Goal: Information Seeking & Learning: Learn about a topic

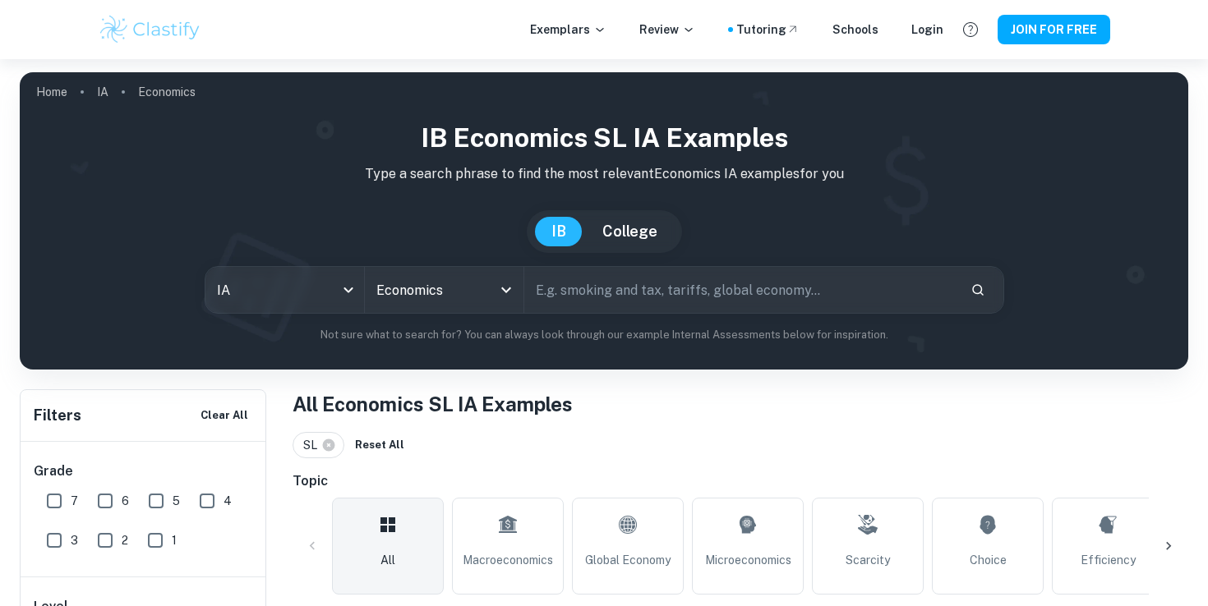
click at [668, 284] on input "text" at bounding box center [740, 290] width 433 height 46
type input "Mirco 7"
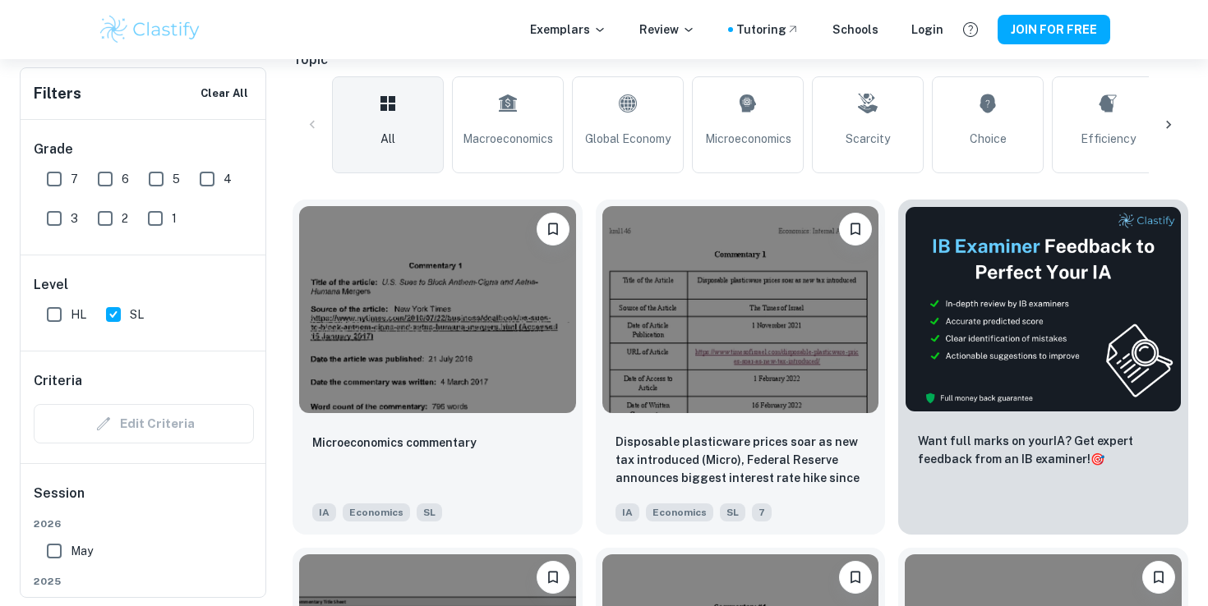
scroll to position [423, 0]
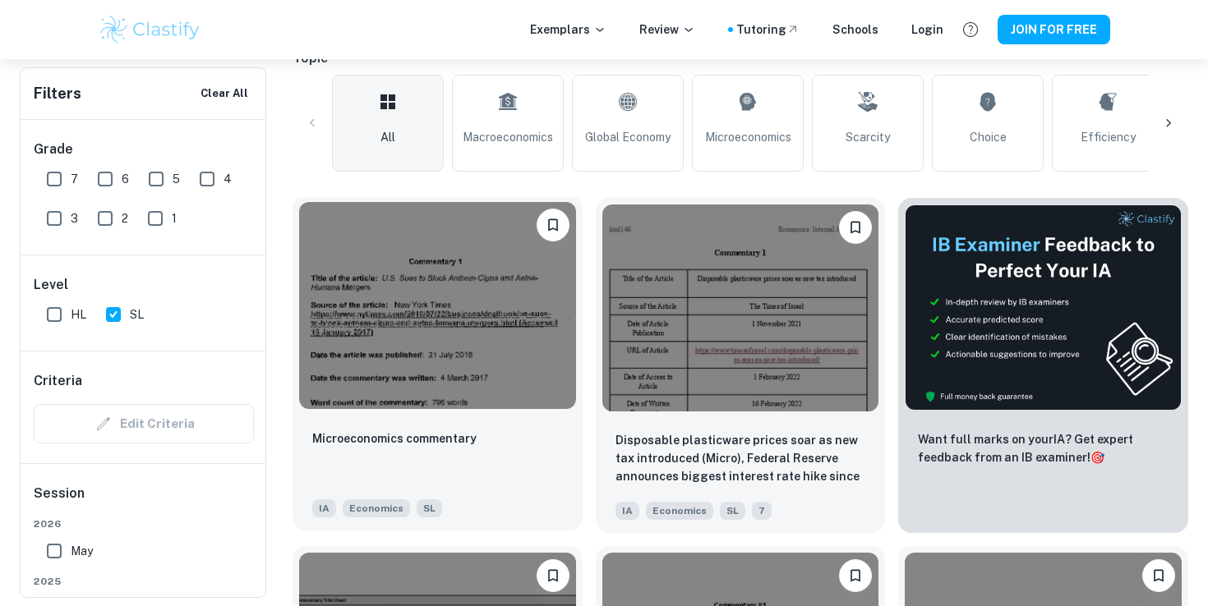
click at [457, 327] on img at bounding box center [437, 305] width 277 height 207
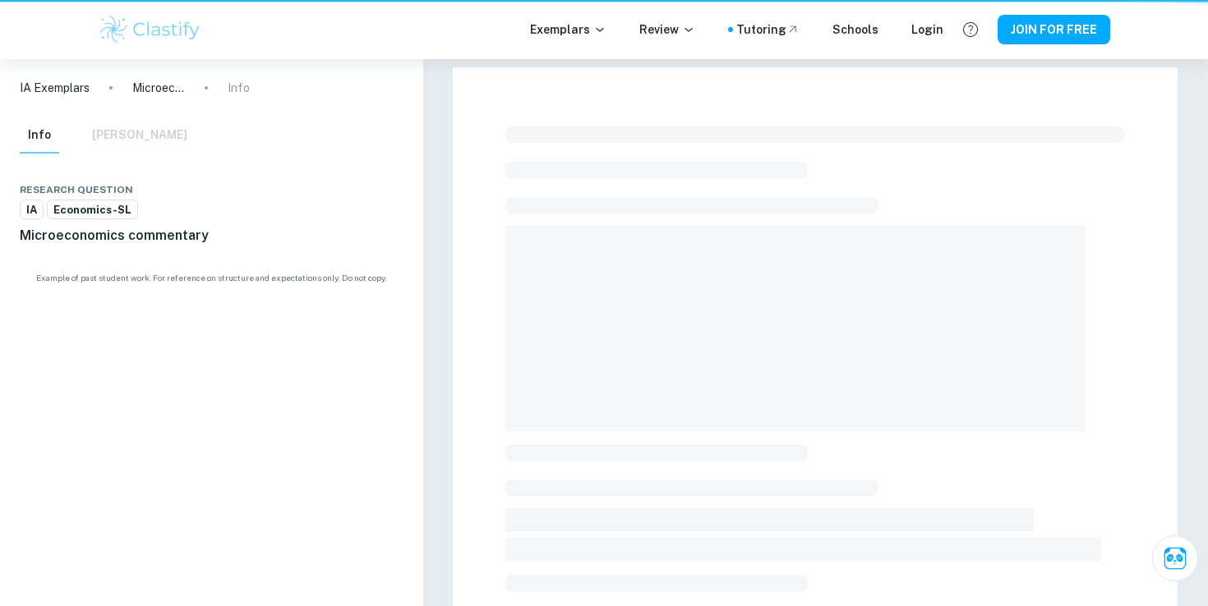
click at [457, 327] on div at bounding box center [815, 580] width 725 height 1026
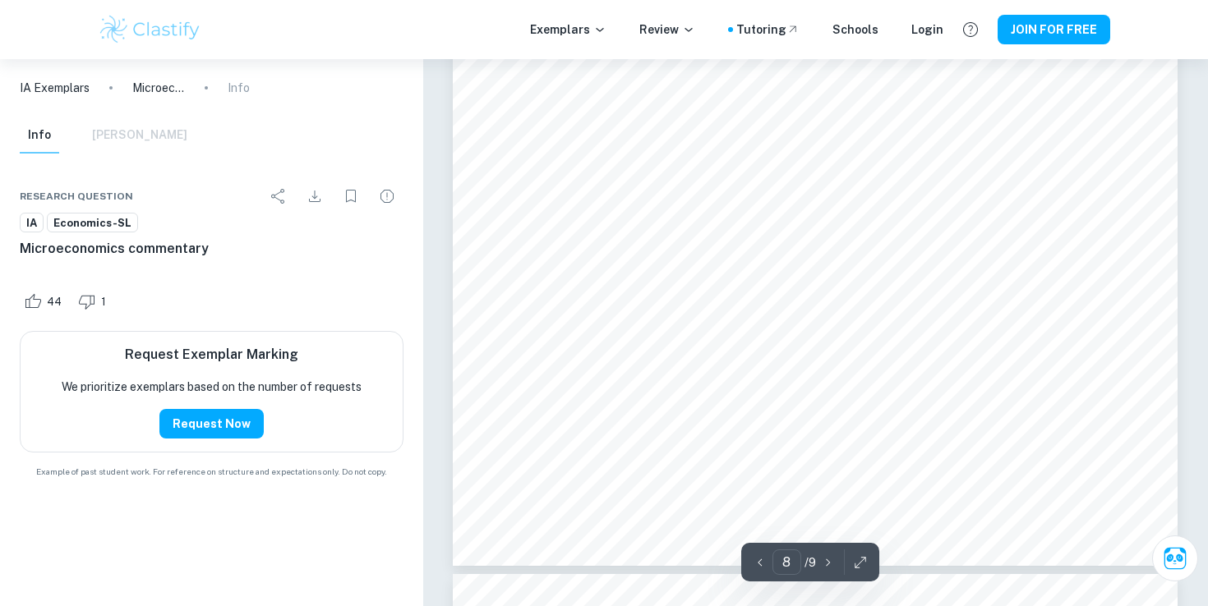
scroll to position [8277, 0]
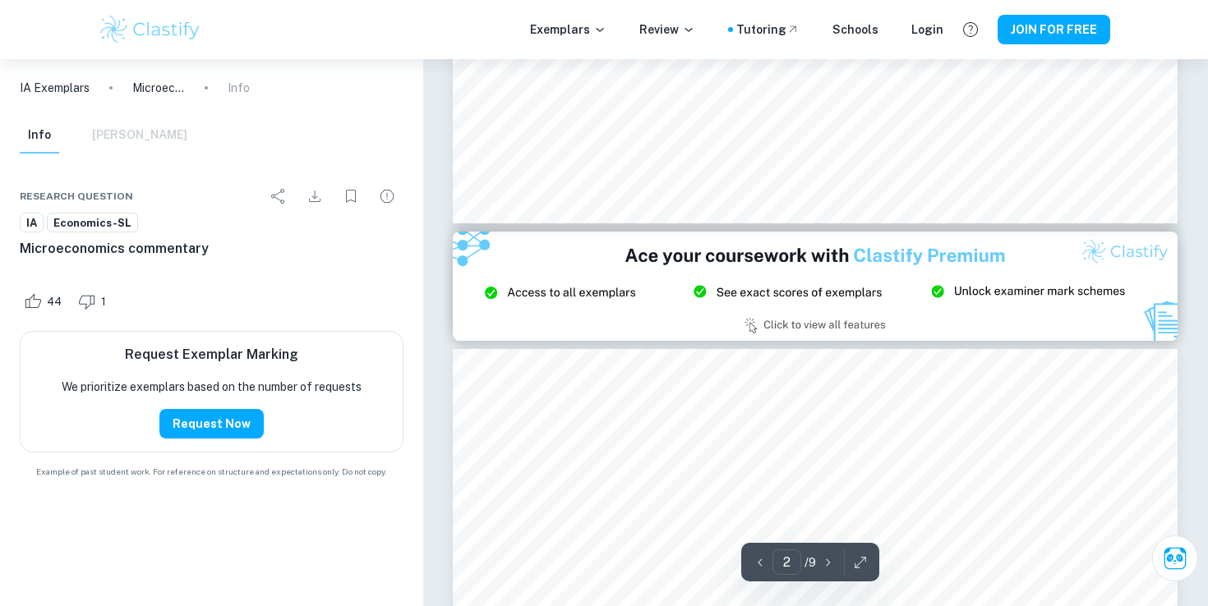
type input "1"
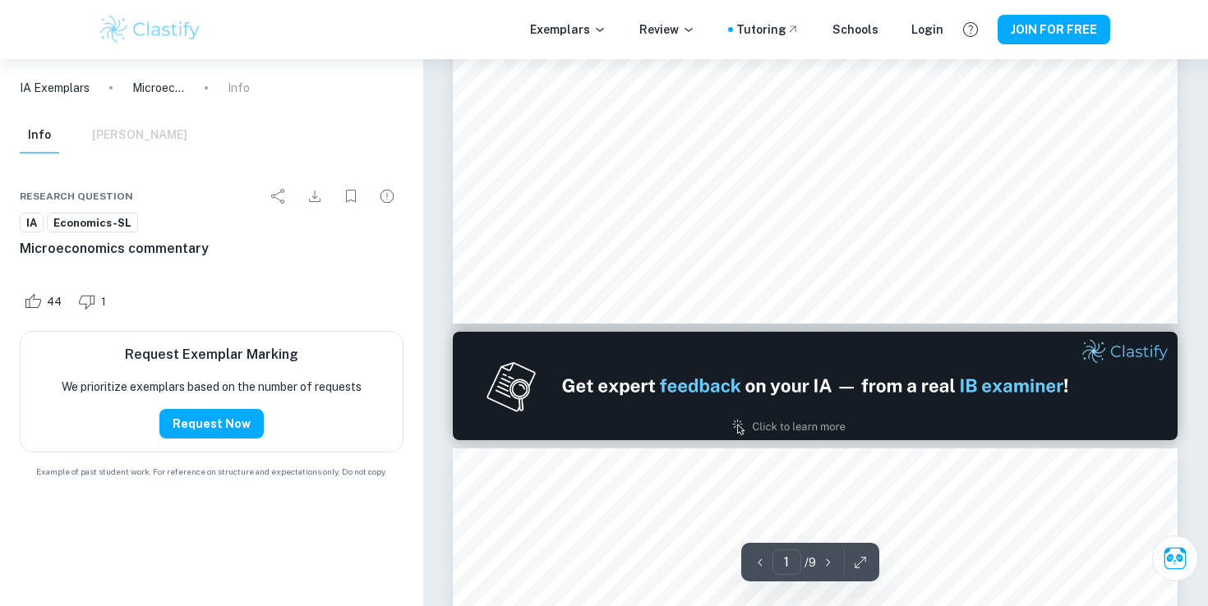
scroll to position [0, 0]
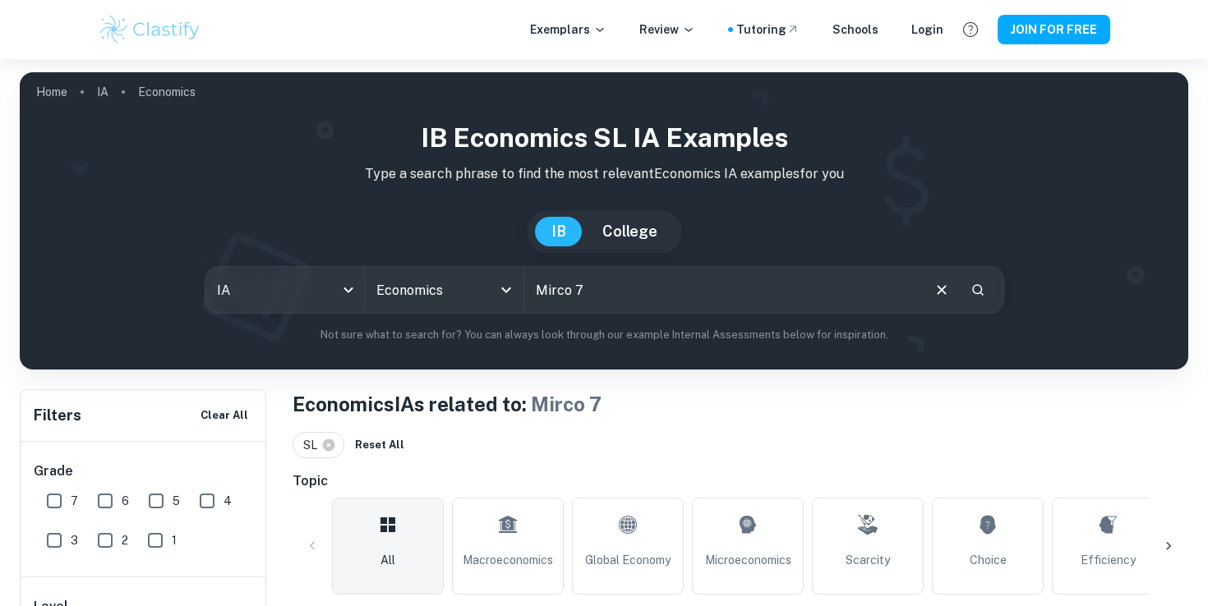
drag, startPoint x: 574, startPoint y: 292, endPoint x: 645, endPoint y: 303, distance: 71.6
click at [645, 303] on input "Mirco 7" at bounding box center [721, 290] width 395 height 46
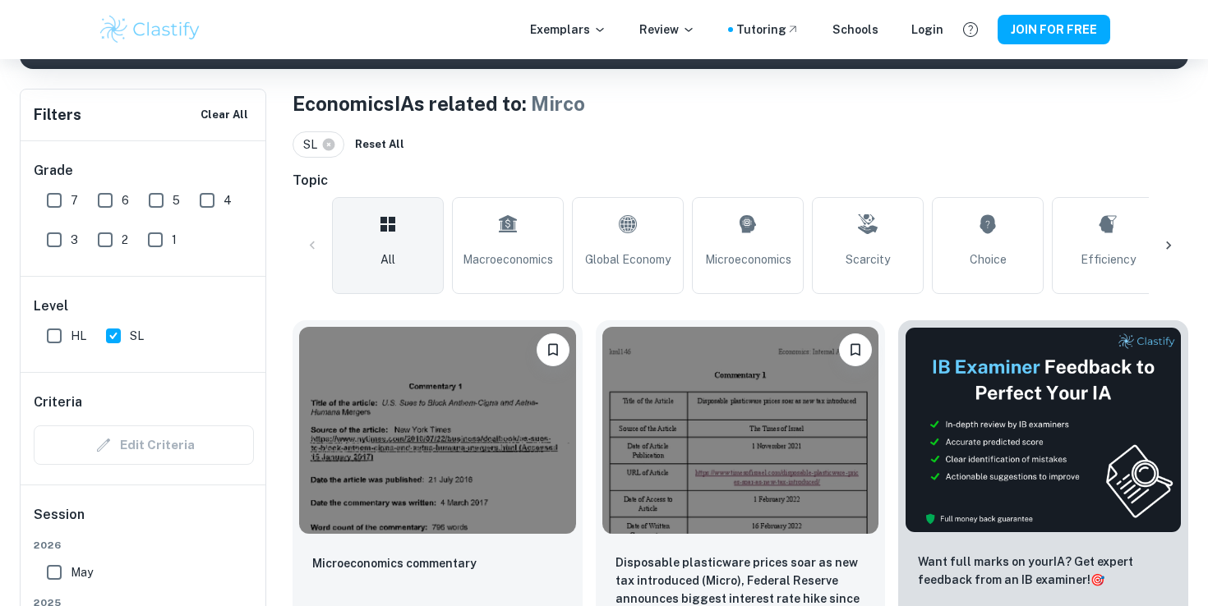
scroll to position [325, 0]
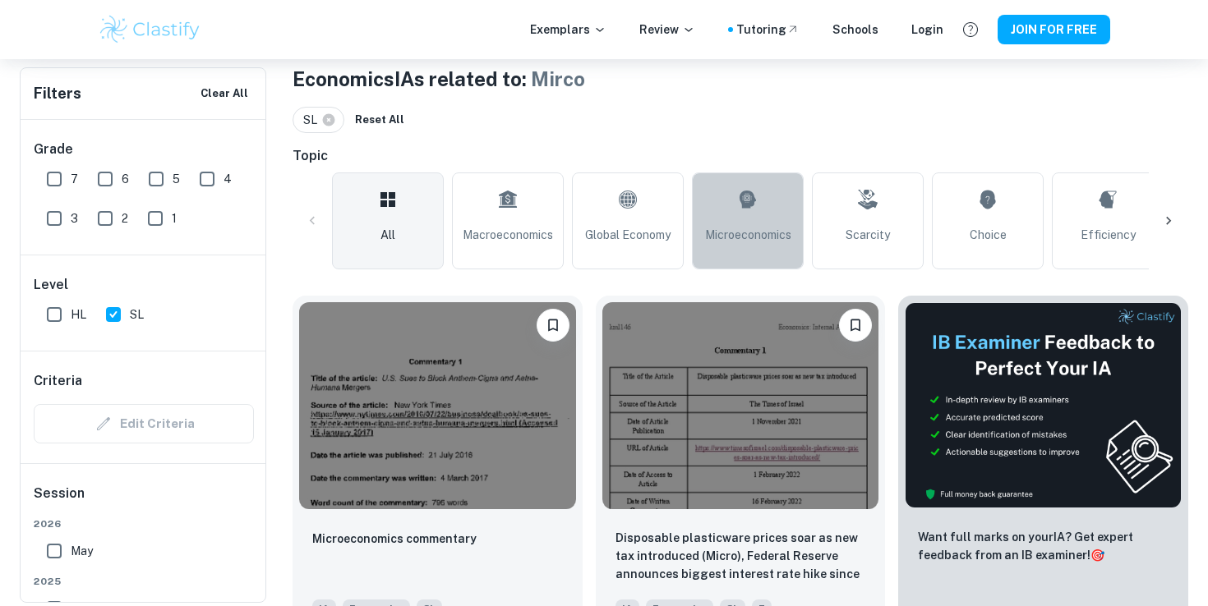
click at [744, 219] on link "Microeconomics" at bounding box center [748, 221] width 112 height 97
type input "Microeconomics"
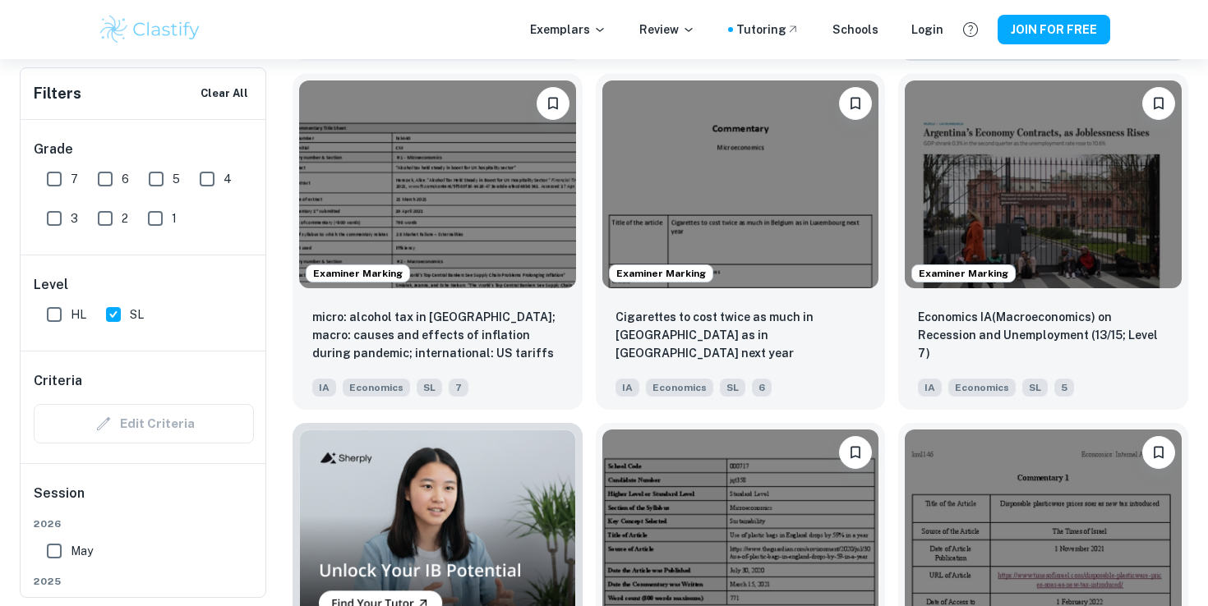
scroll to position [894, 0]
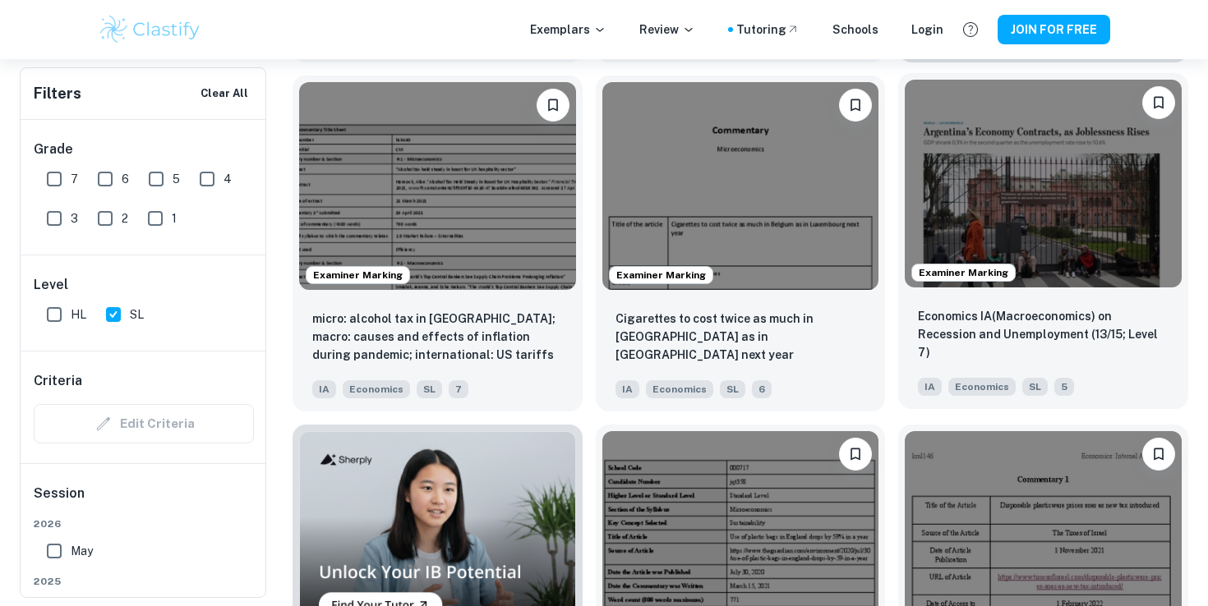
click at [1044, 202] on img at bounding box center [1043, 183] width 277 height 207
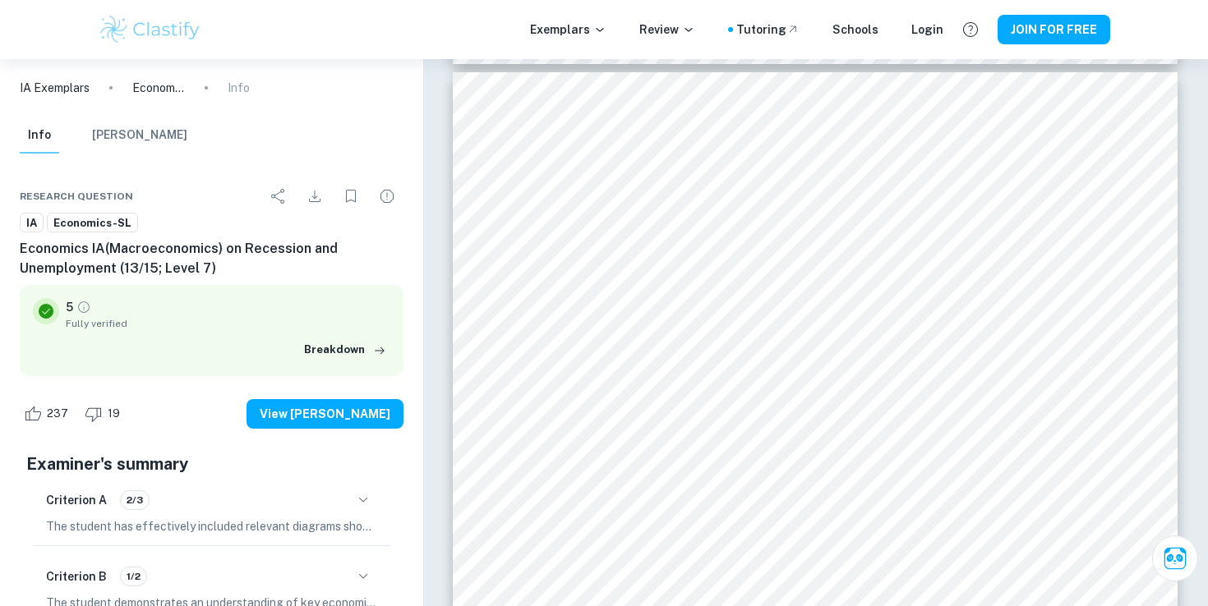
scroll to position [3074, 0]
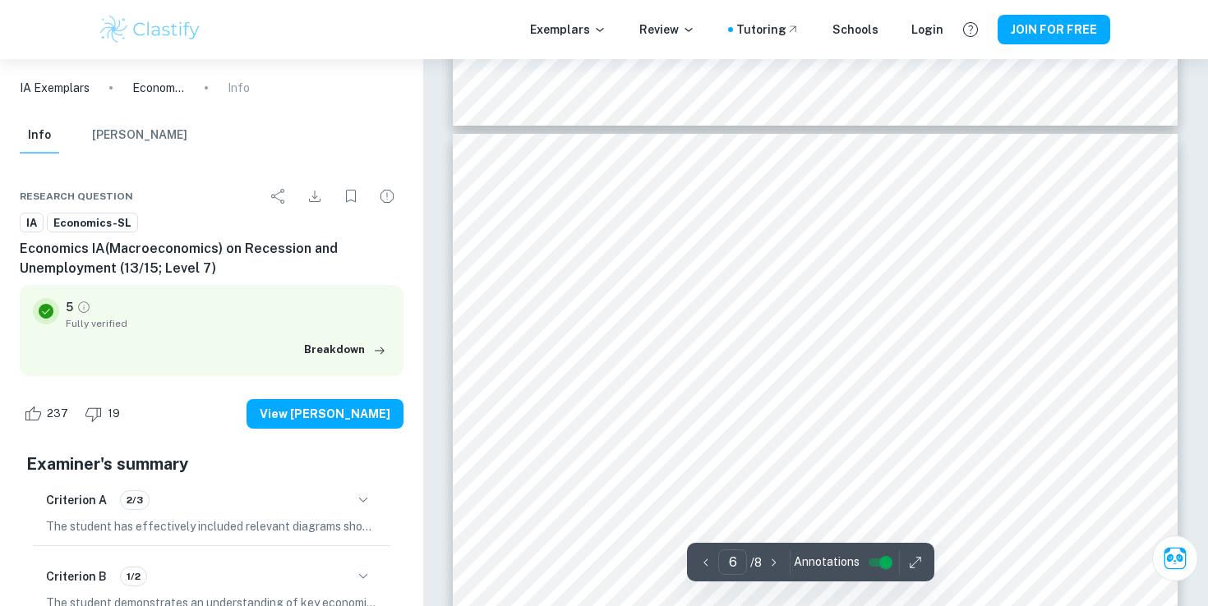
type input "7"
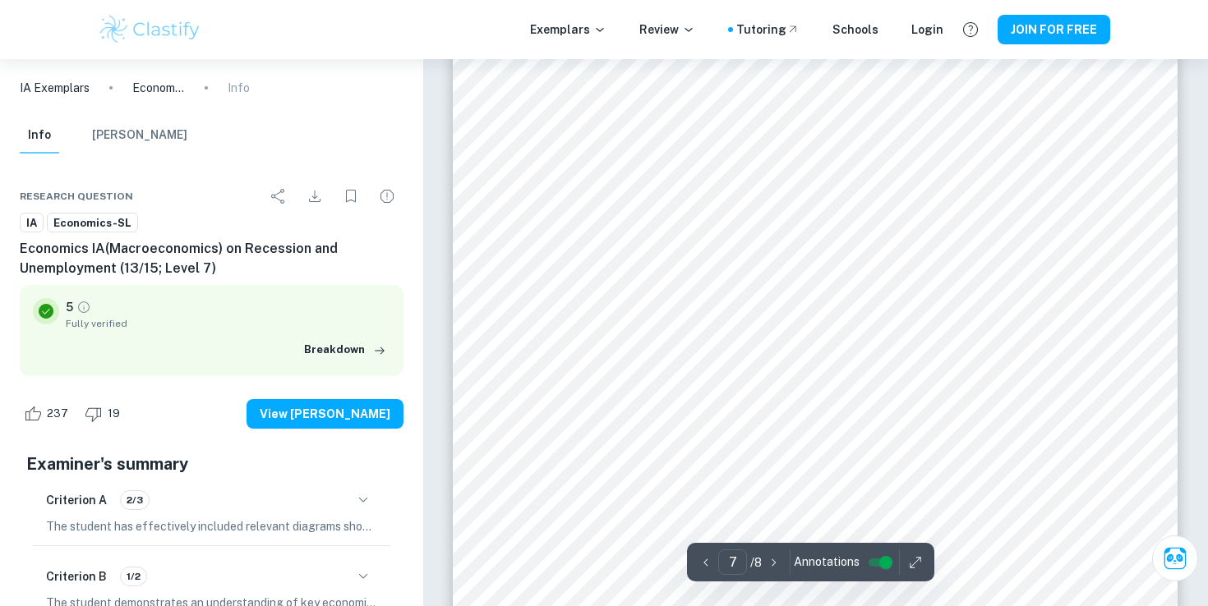
scroll to position [6320, 0]
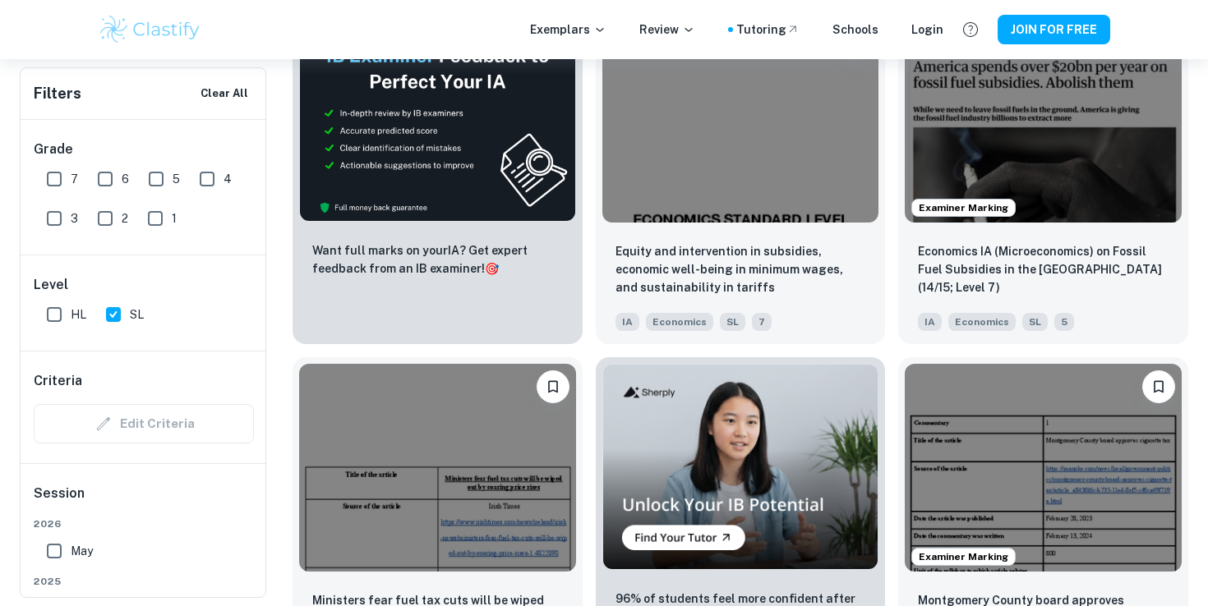
scroll to position [2708, 0]
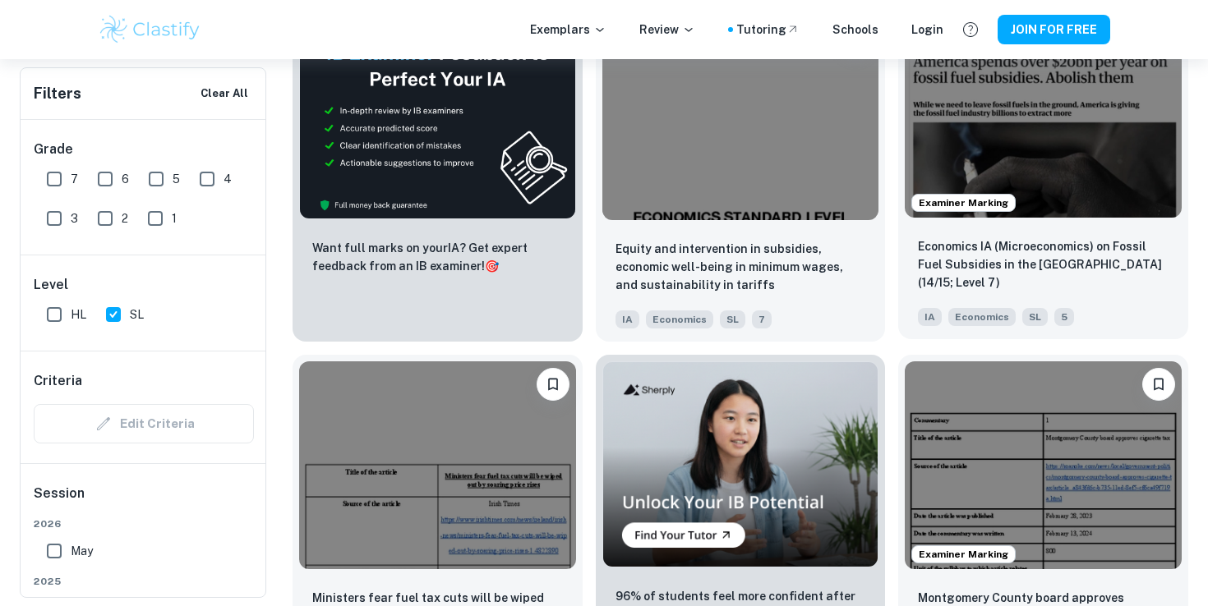
click at [1050, 182] on img at bounding box center [1043, 114] width 277 height 207
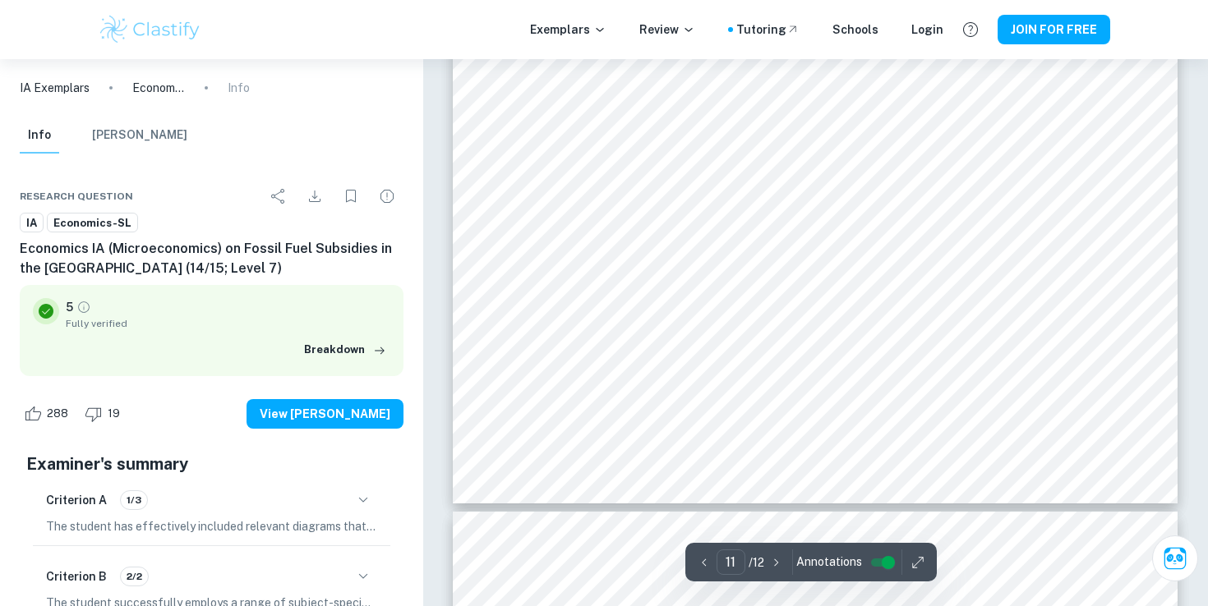
scroll to position [10322, 0]
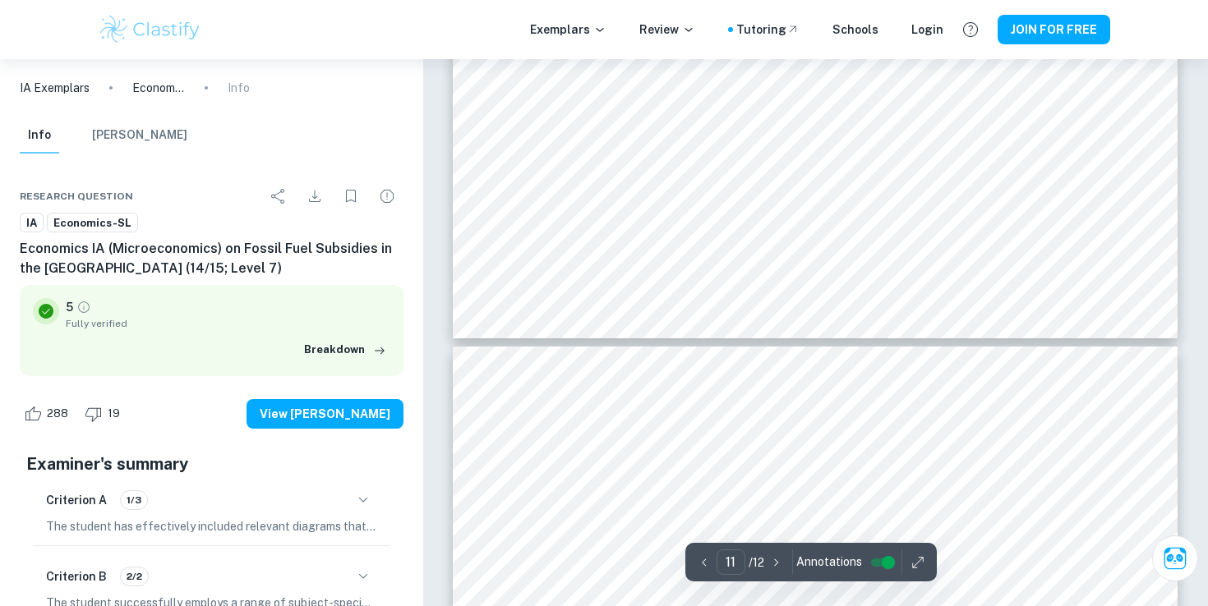
type input "12"
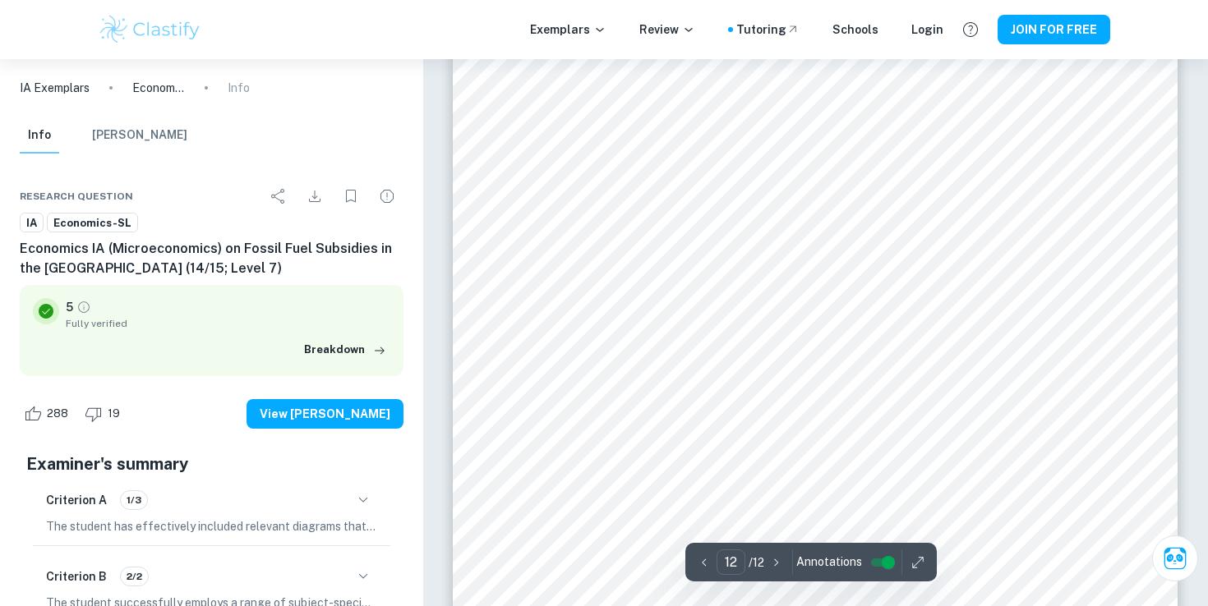
scroll to position [10797, 0]
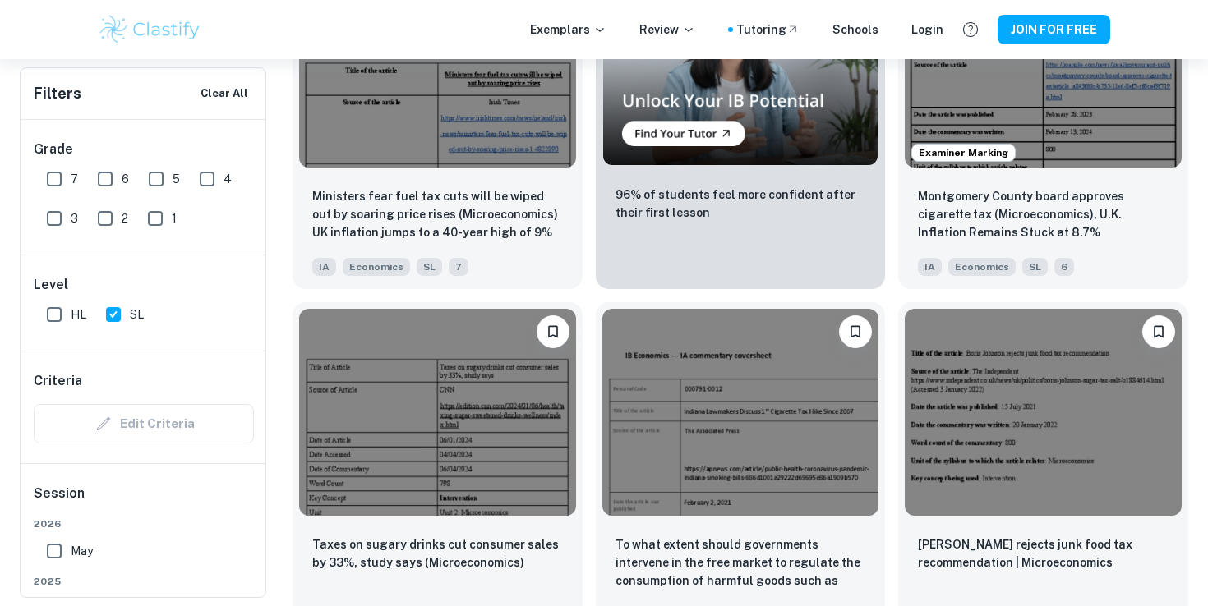
scroll to position [3113, 0]
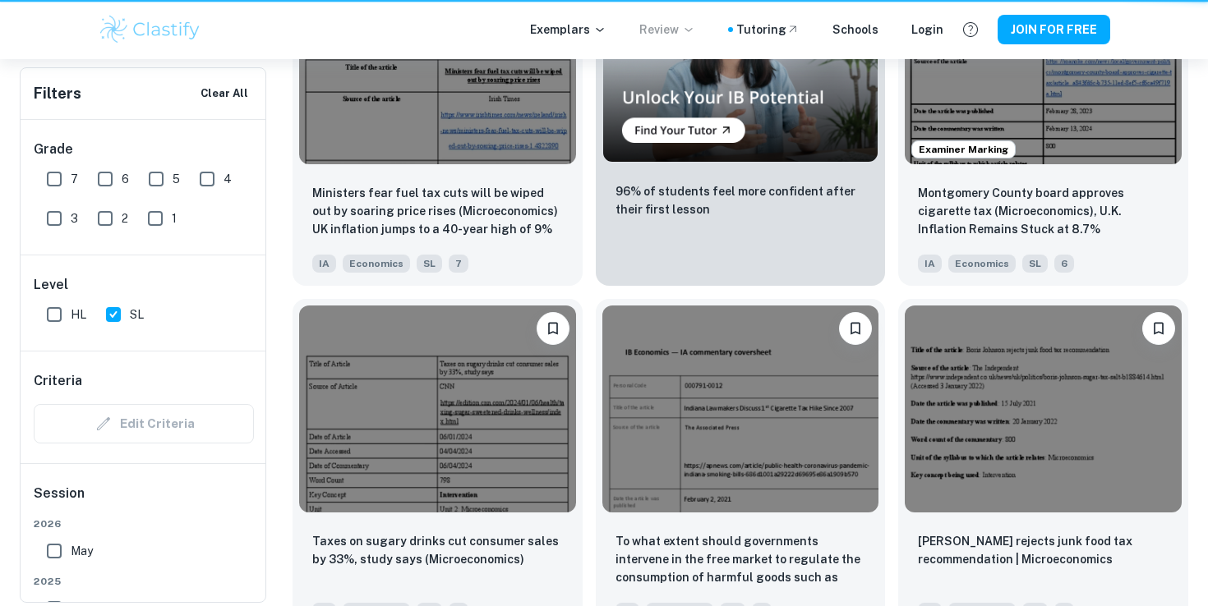
type input "Mirco"
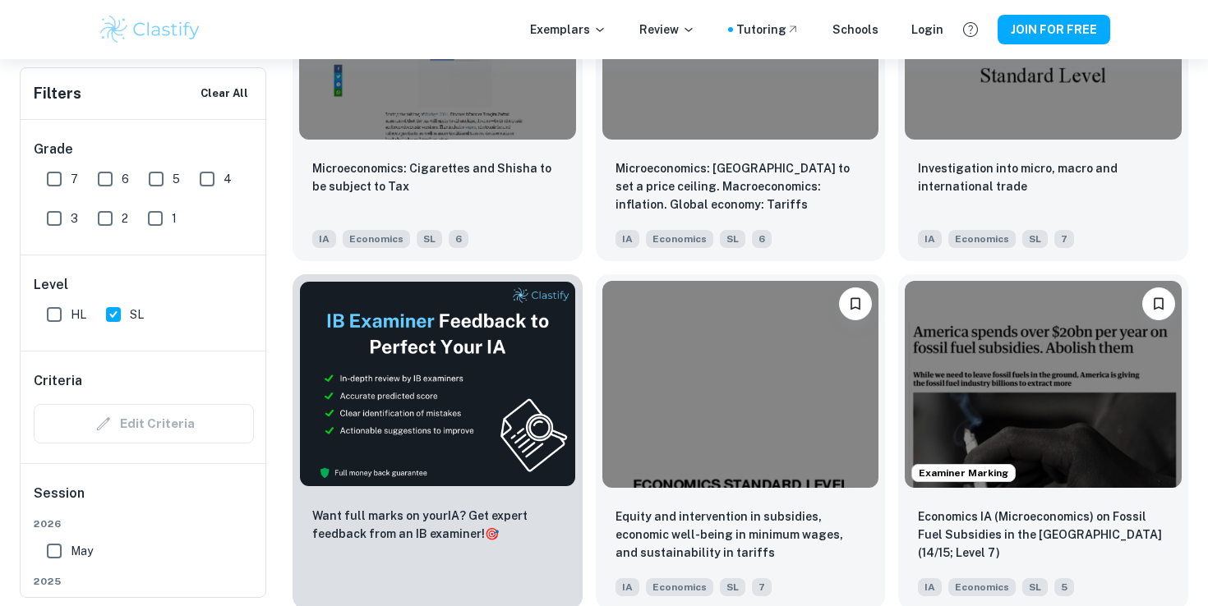
scroll to position [3002, 0]
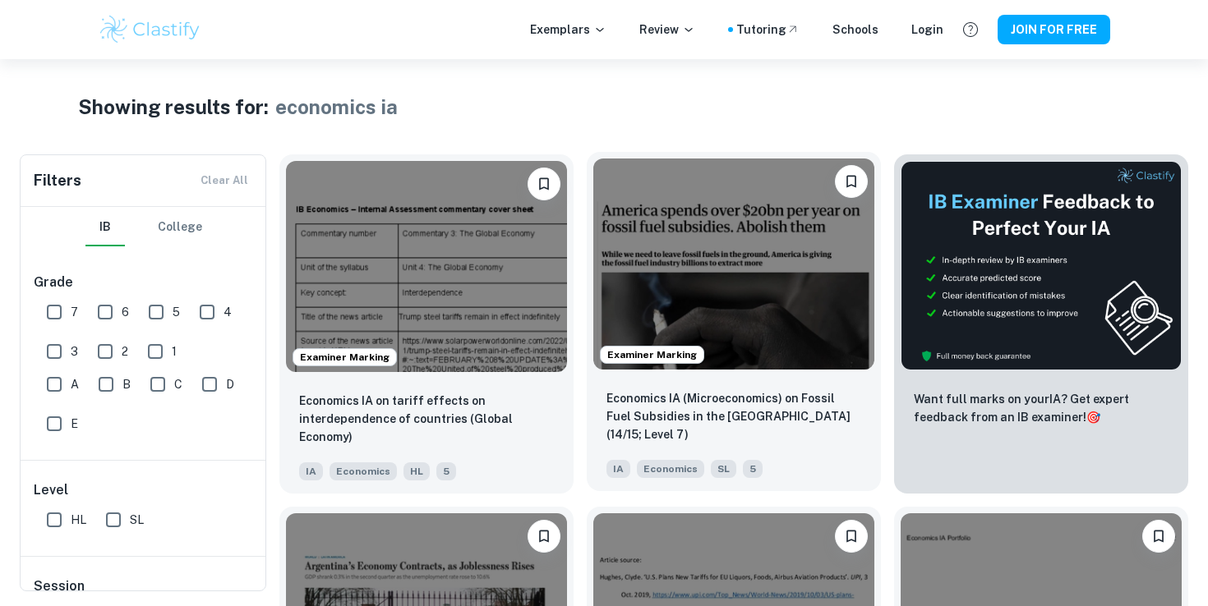
click at [751, 267] on img at bounding box center [733, 264] width 281 height 211
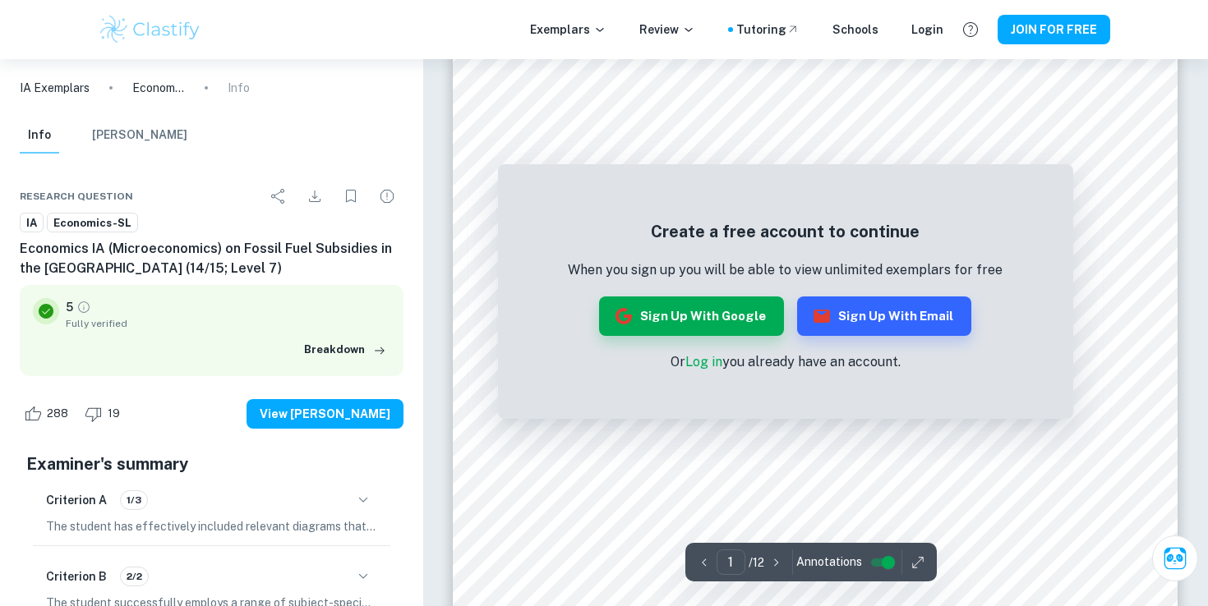
scroll to position [202, 0]
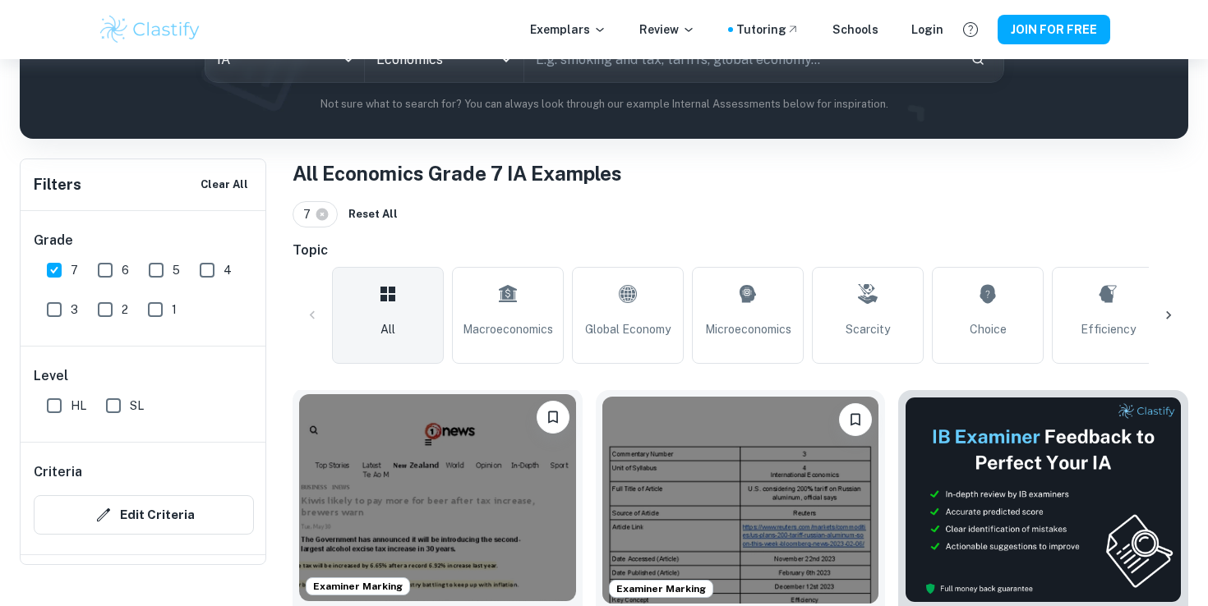
scroll to position [196, 0]
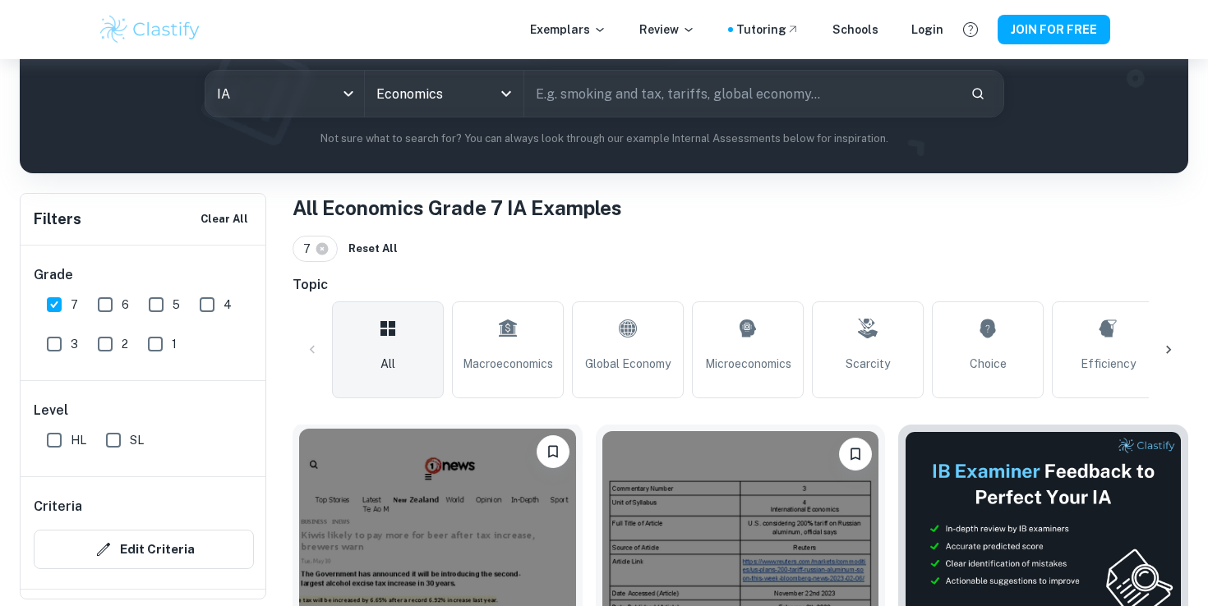
click at [435, 502] on img at bounding box center [437, 532] width 277 height 207
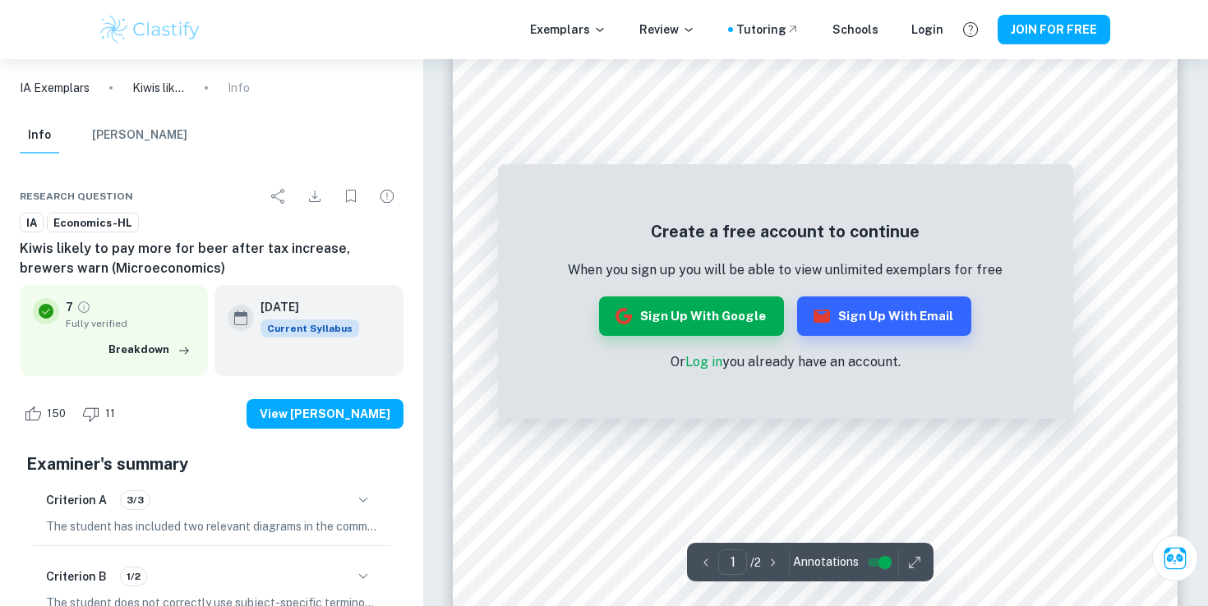
scroll to position [202, 0]
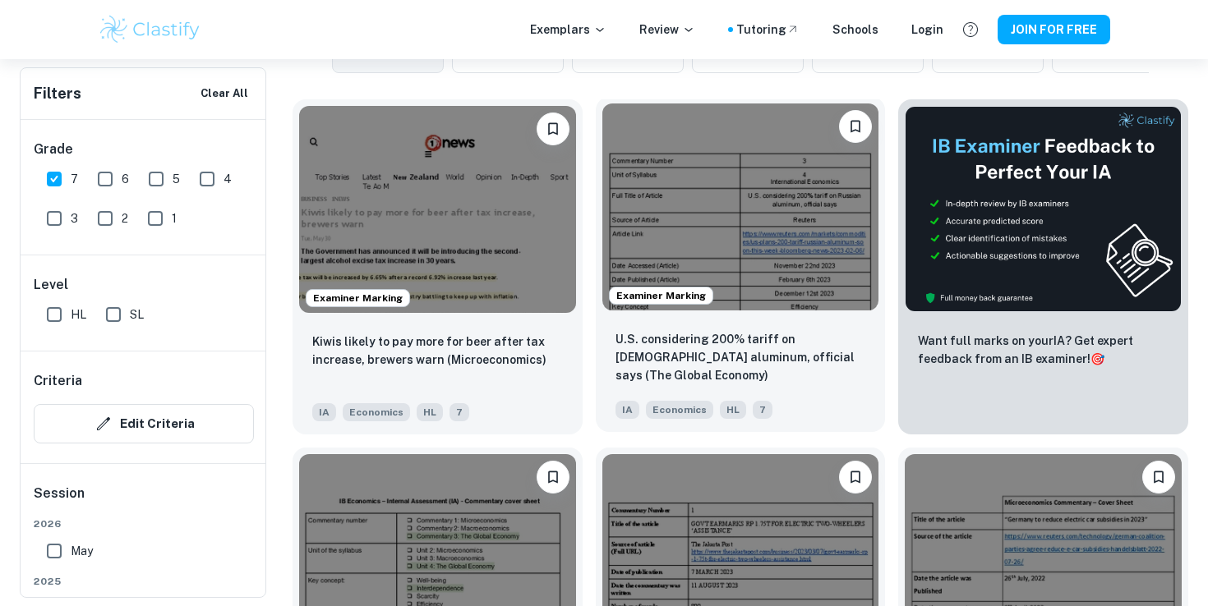
scroll to position [523, 0]
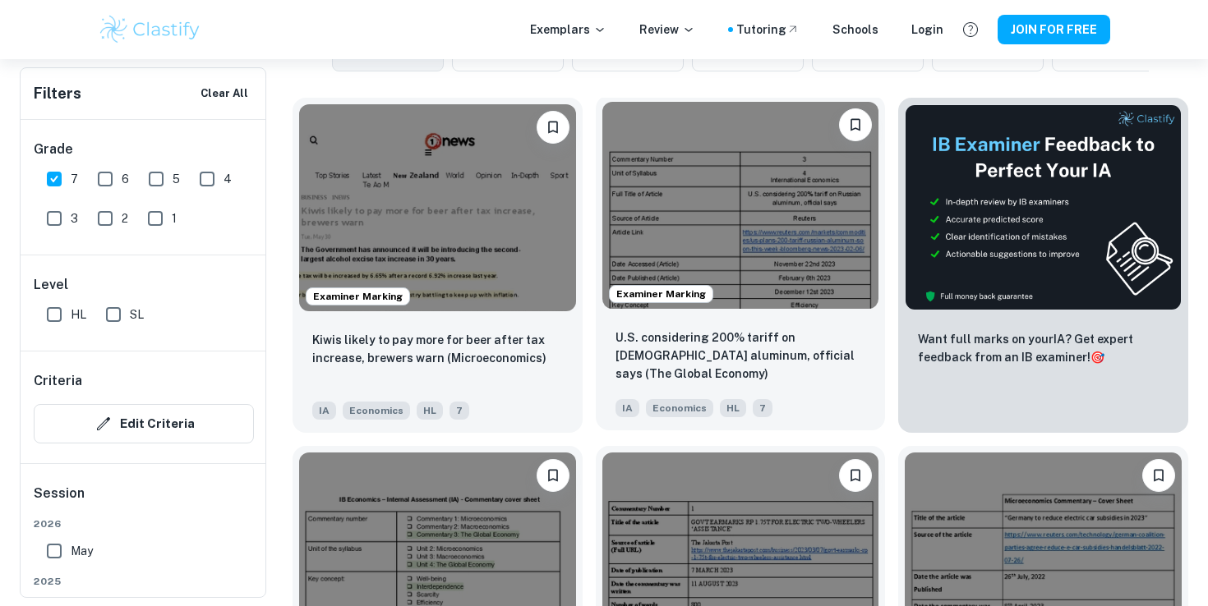
click at [722, 228] on img at bounding box center [740, 205] width 277 height 207
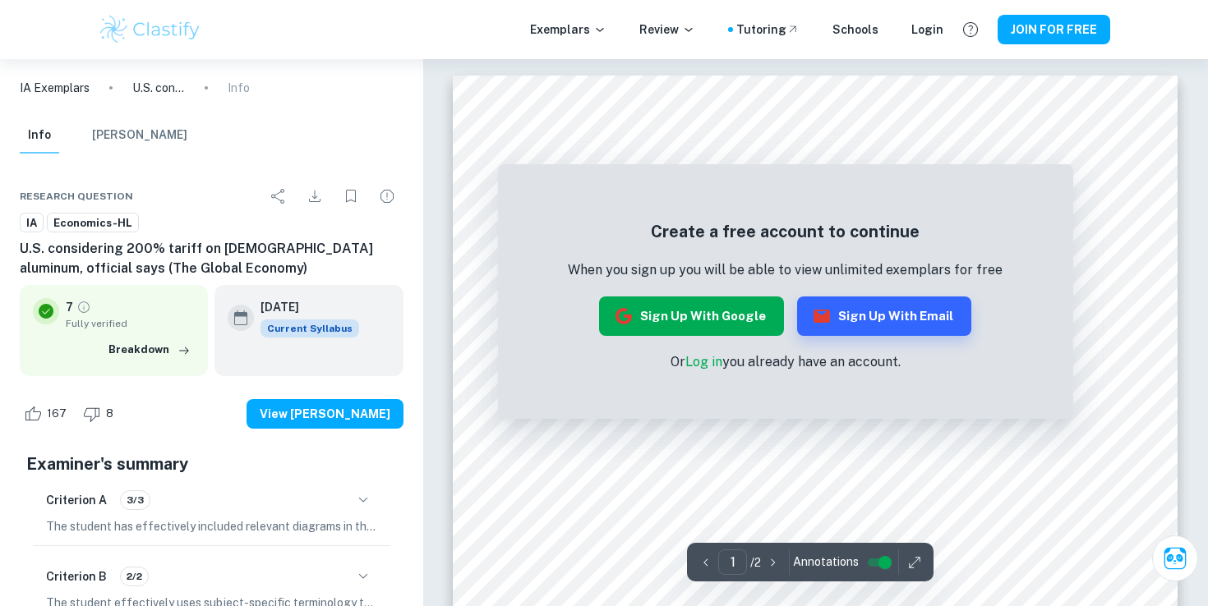
click at [717, 319] on button "Sign up with Google" at bounding box center [691, 316] width 185 height 39
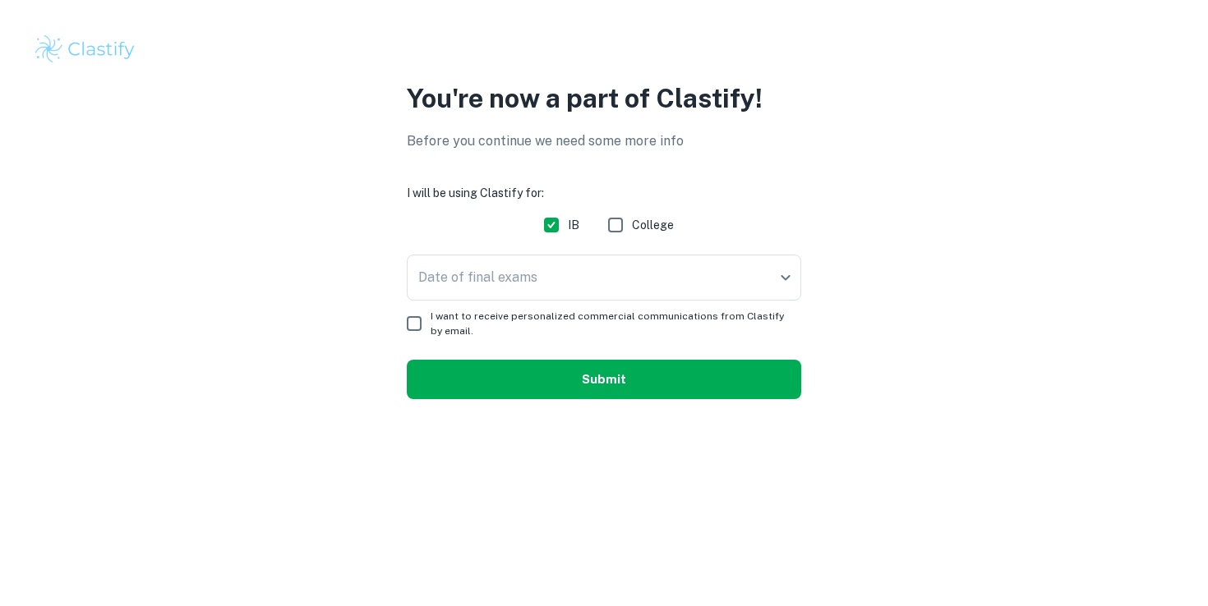
click at [648, 372] on button "Submit" at bounding box center [604, 379] width 394 height 39
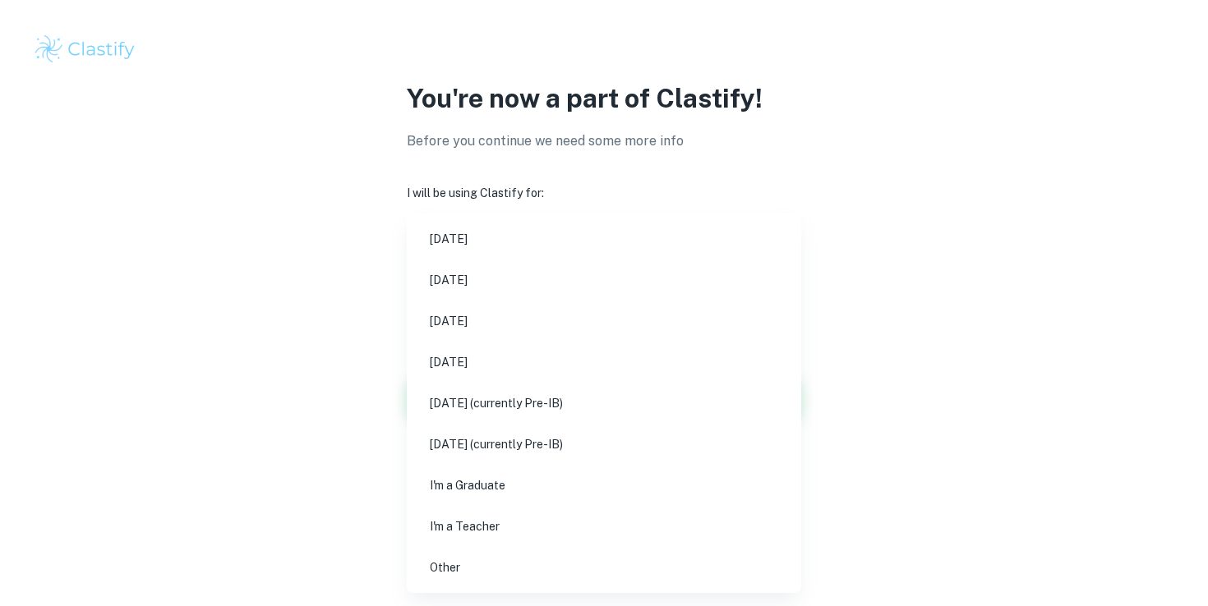
click at [663, 291] on body "We value your privacy We use cookies to enhance your browsing experience, serve…" at bounding box center [604, 303] width 1208 height 606
click at [576, 308] on li "May 2026" at bounding box center [603, 321] width 381 height 38
type input "M26"
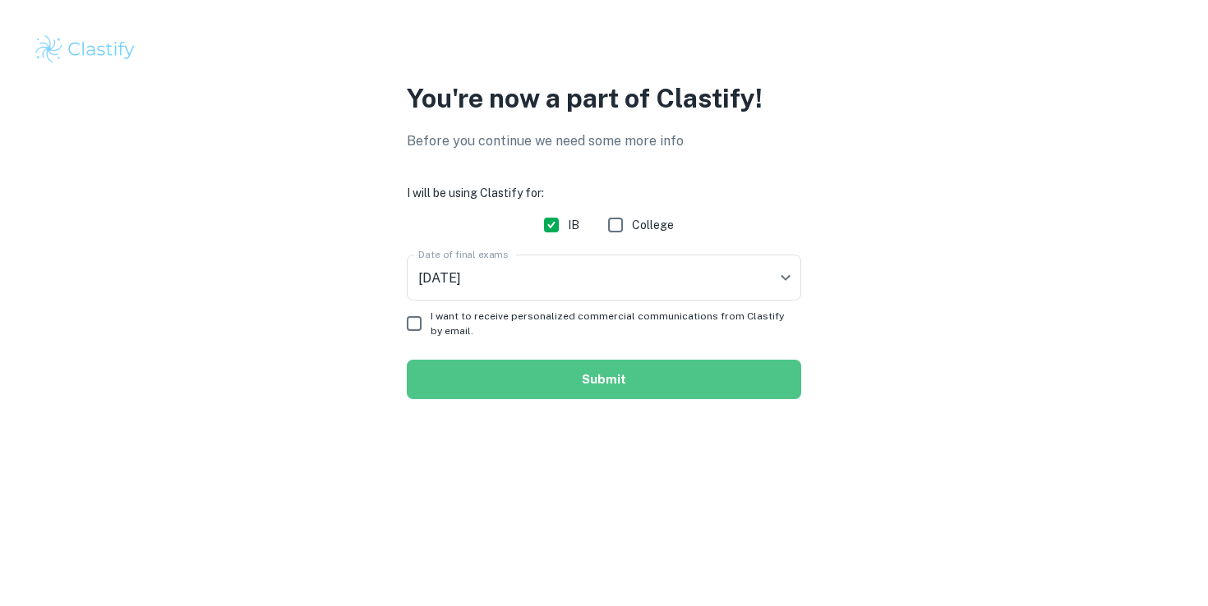
click at [592, 382] on button "Submit" at bounding box center [604, 379] width 394 height 39
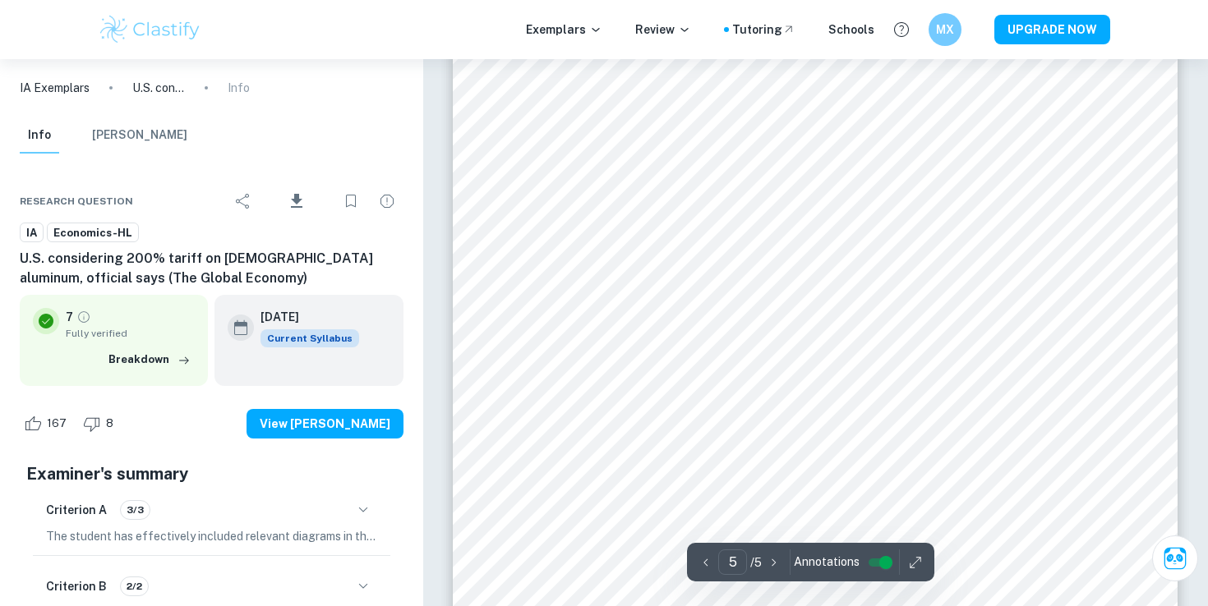
scroll to position [4872, 0]
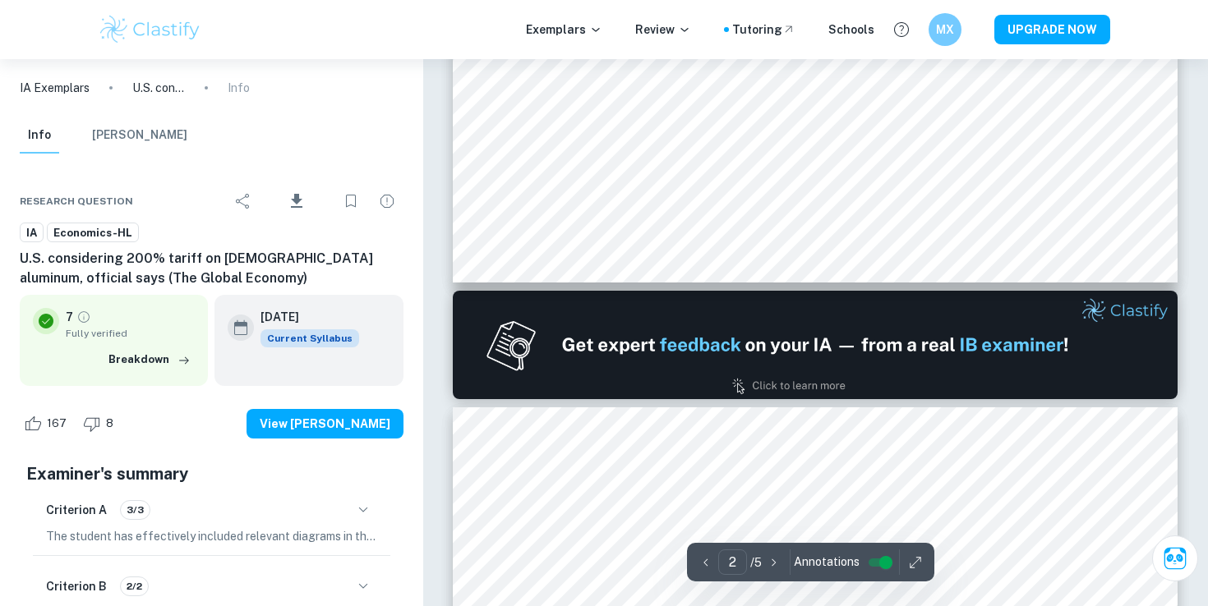
type input "1"
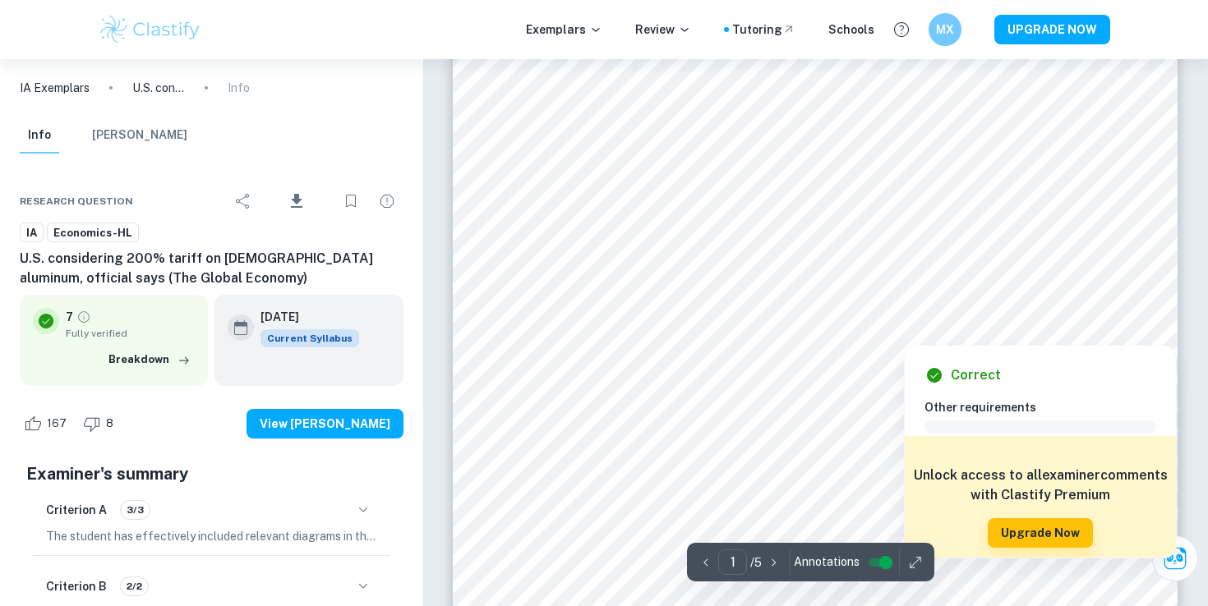
scroll to position [0, 0]
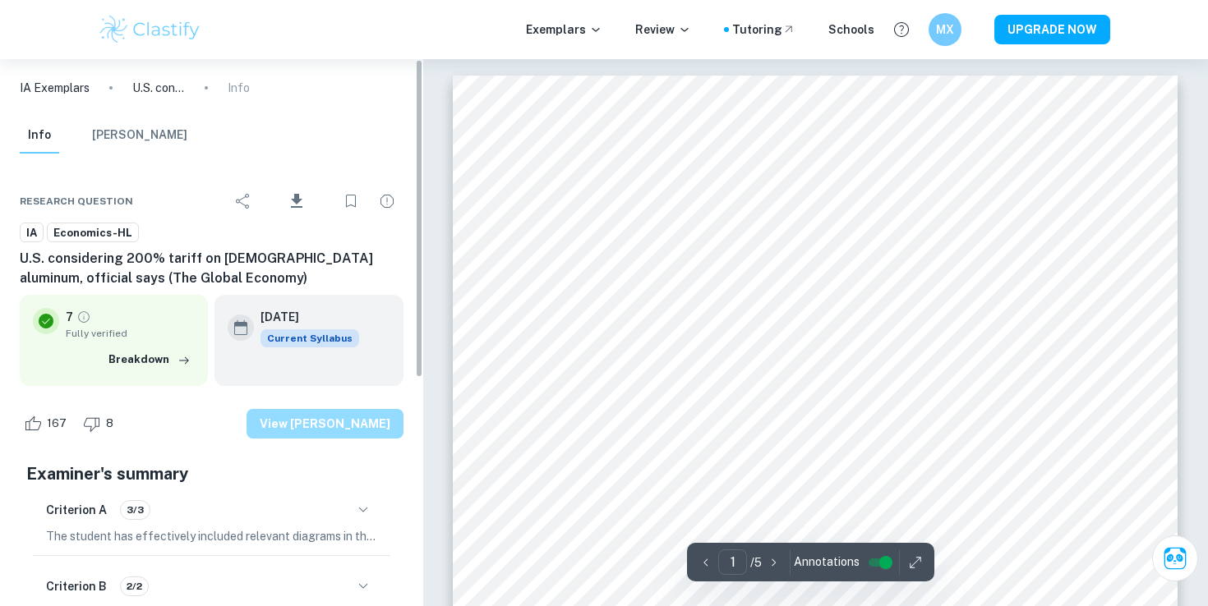
click at [367, 423] on button "View [PERSON_NAME]" at bounding box center [325, 424] width 157 height 30
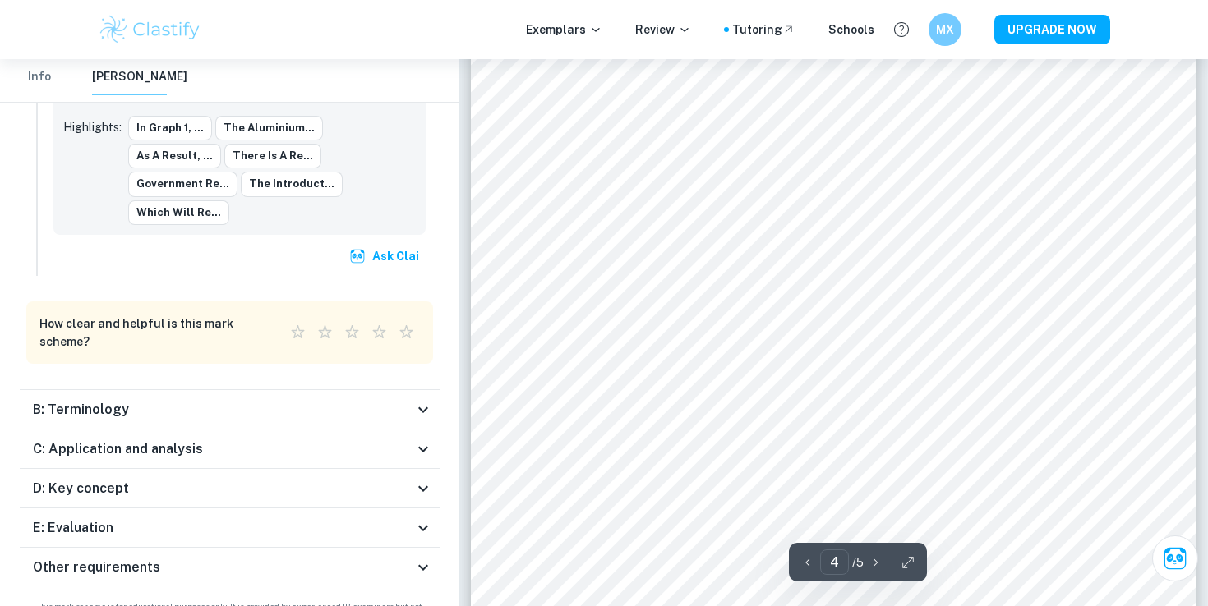
scroll to position [3397, 0]
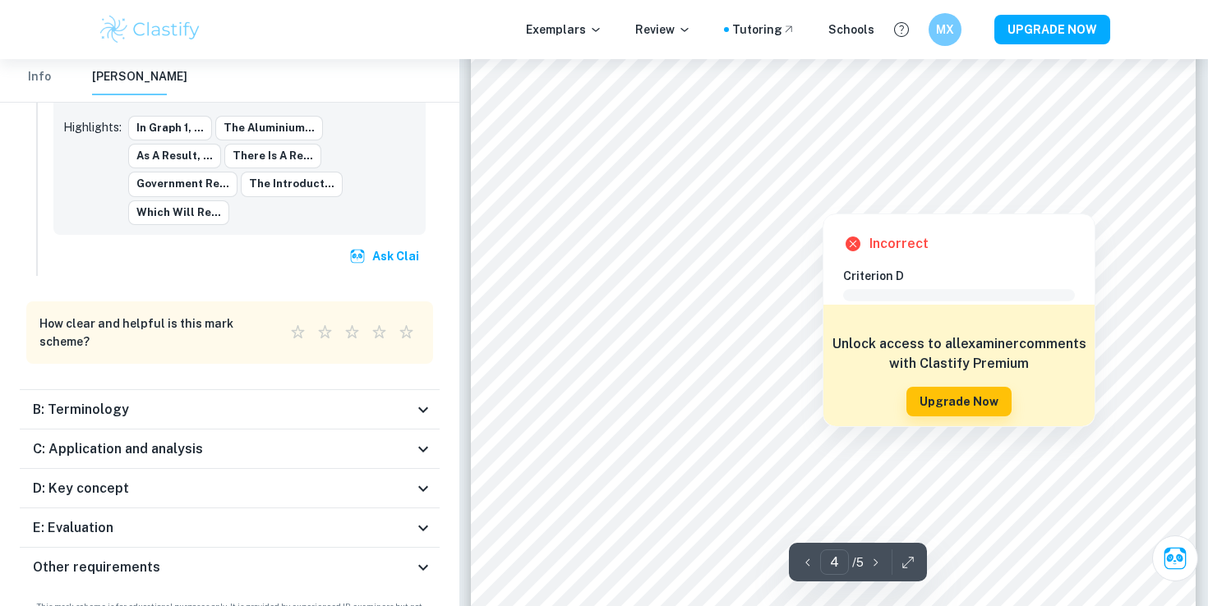
click at [751, 180] on div at bounding box center [859, 184] width 416 height 19
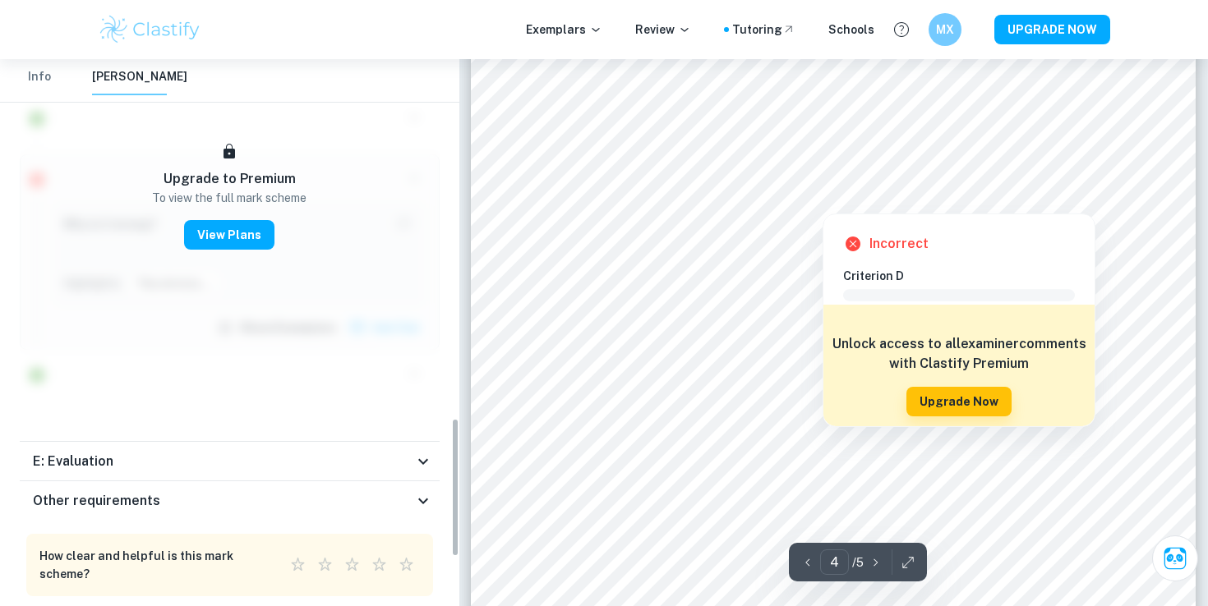
scroll to position [1409, 0]
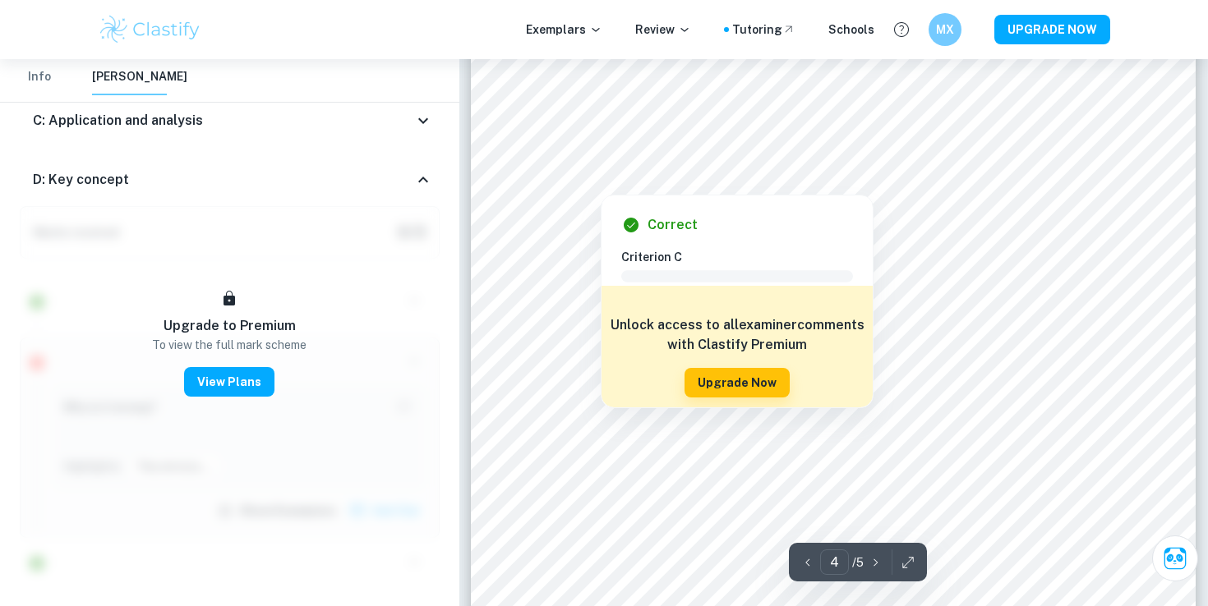
click at [744, 139] on div at bounding box center [830, 144] width 542 height 24
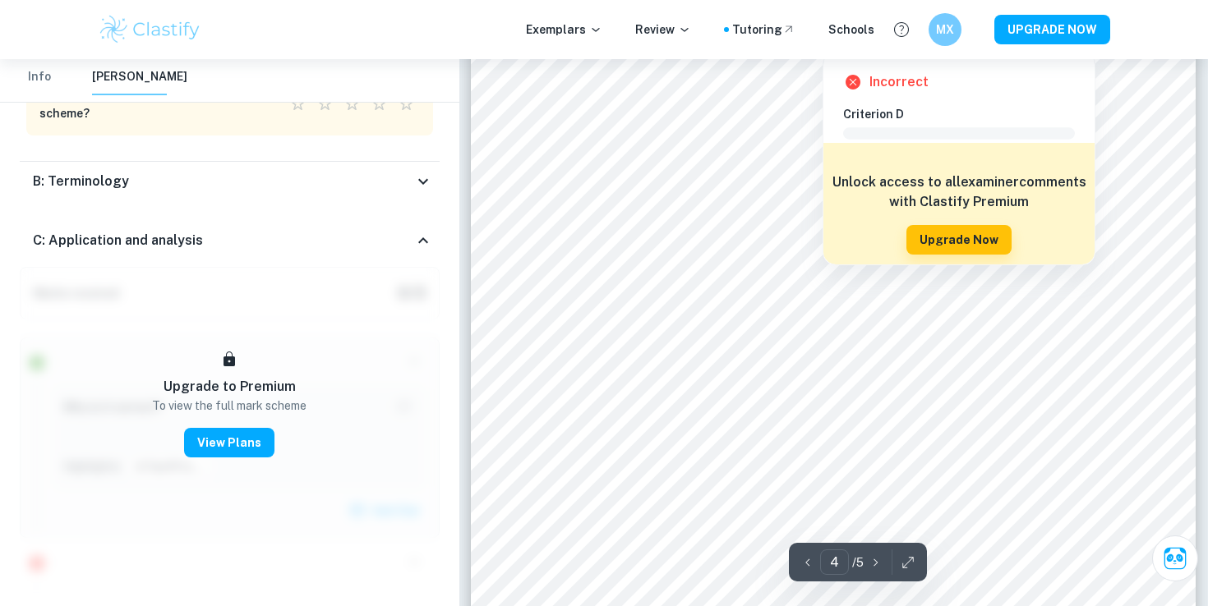
scroll to position [3825, 0]
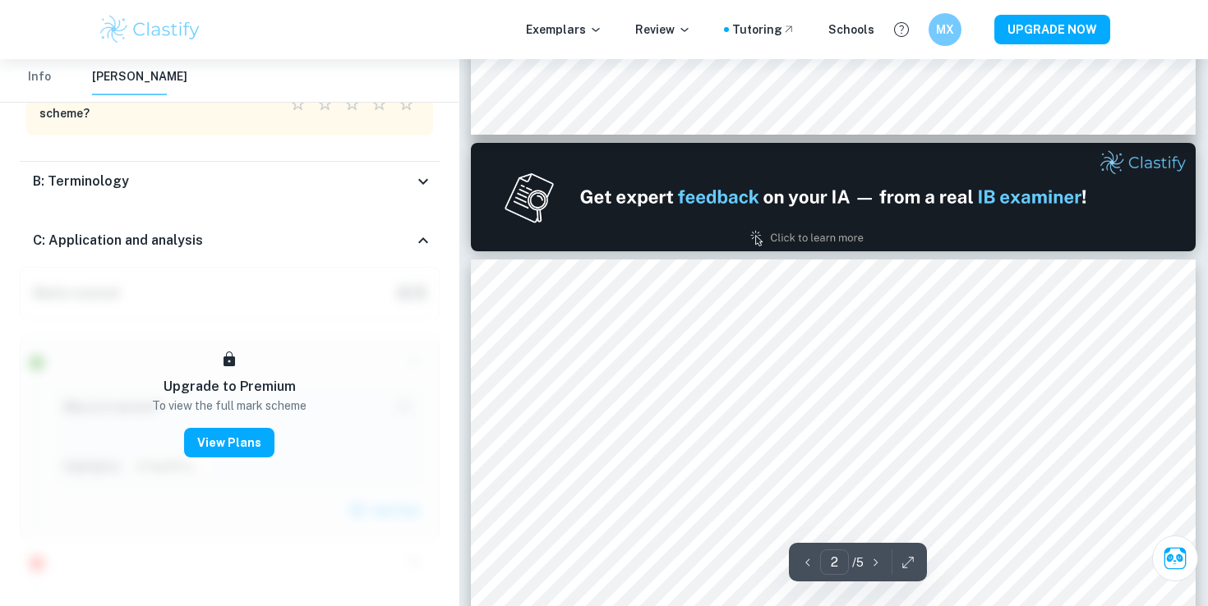
type input "1"
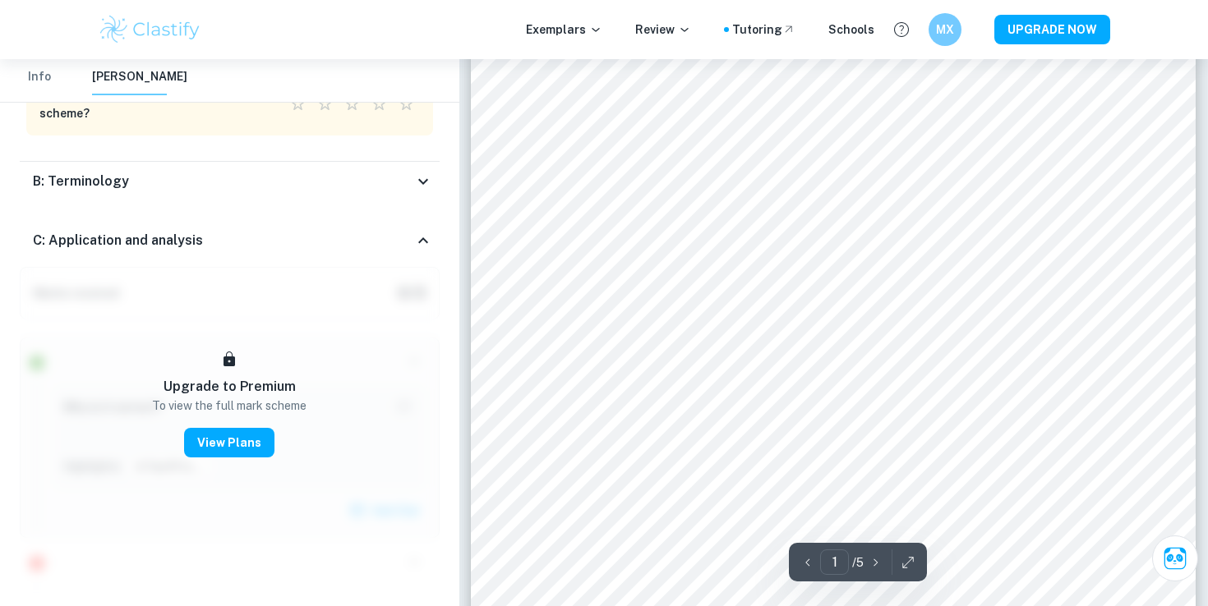
scroll to position [0, 0]
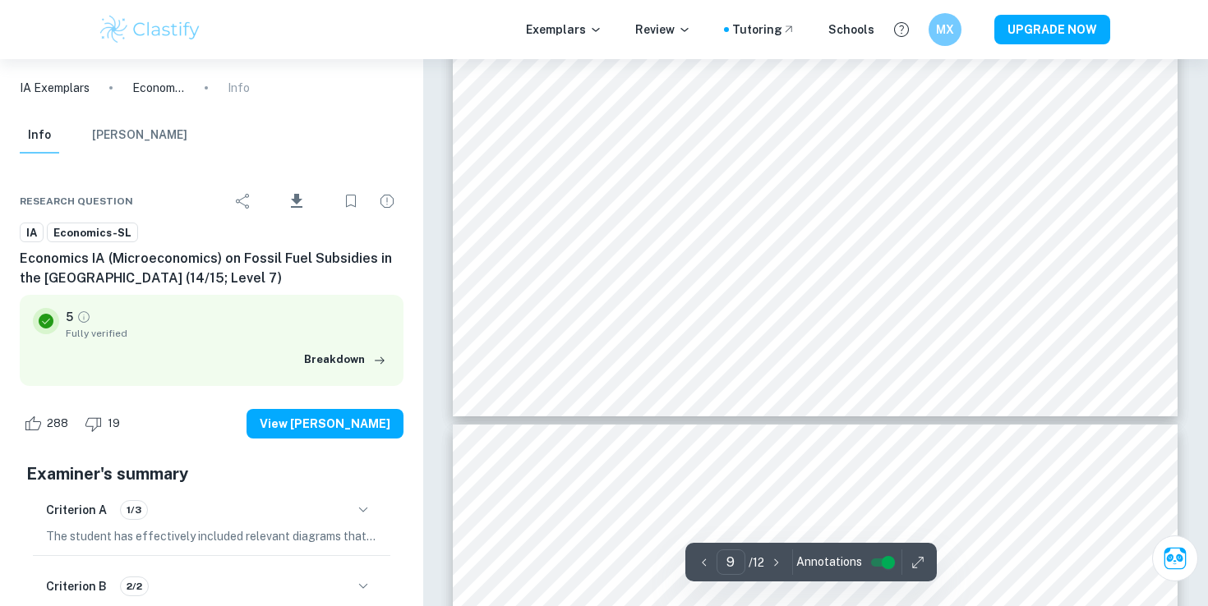
scroll to position [8511, 0]
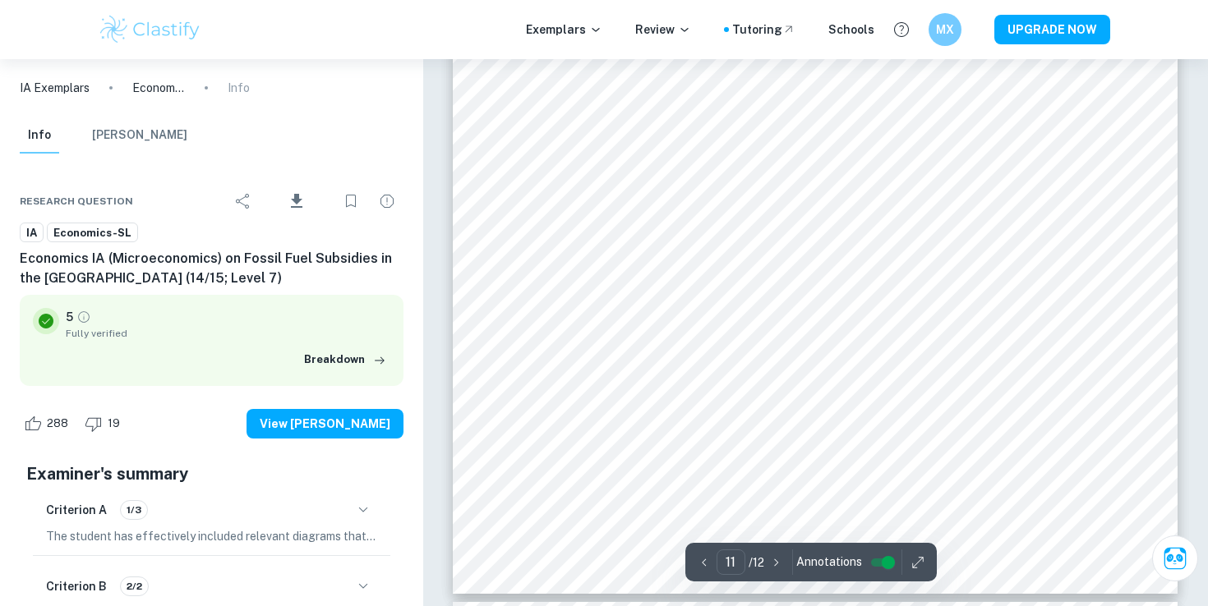
type input "12"
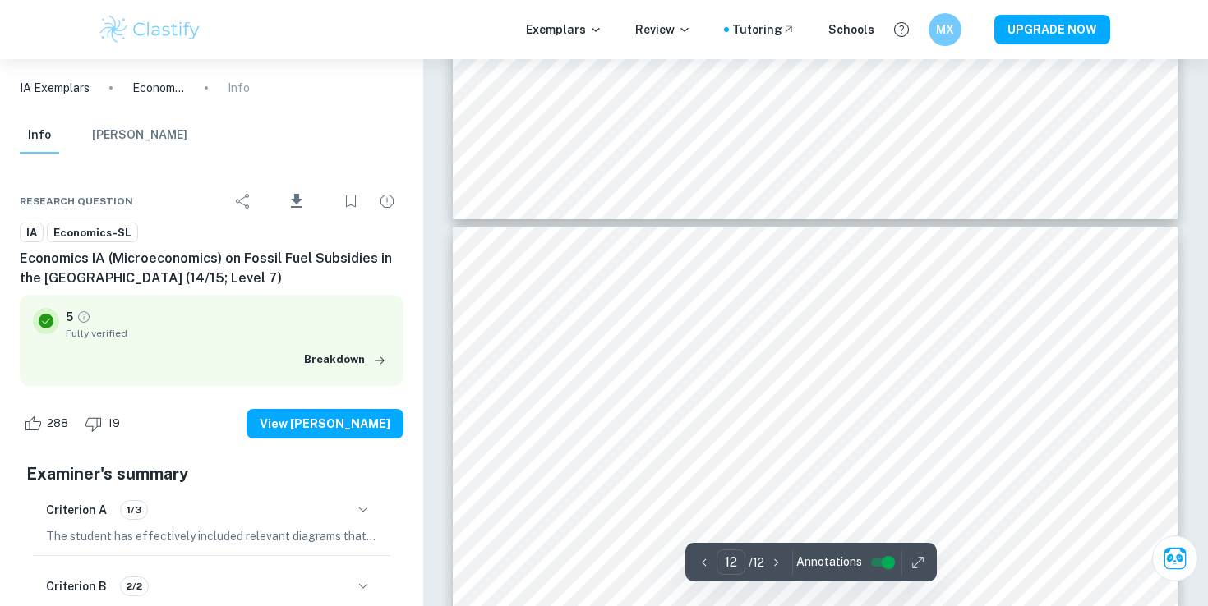
scroll to position [11052, 0]
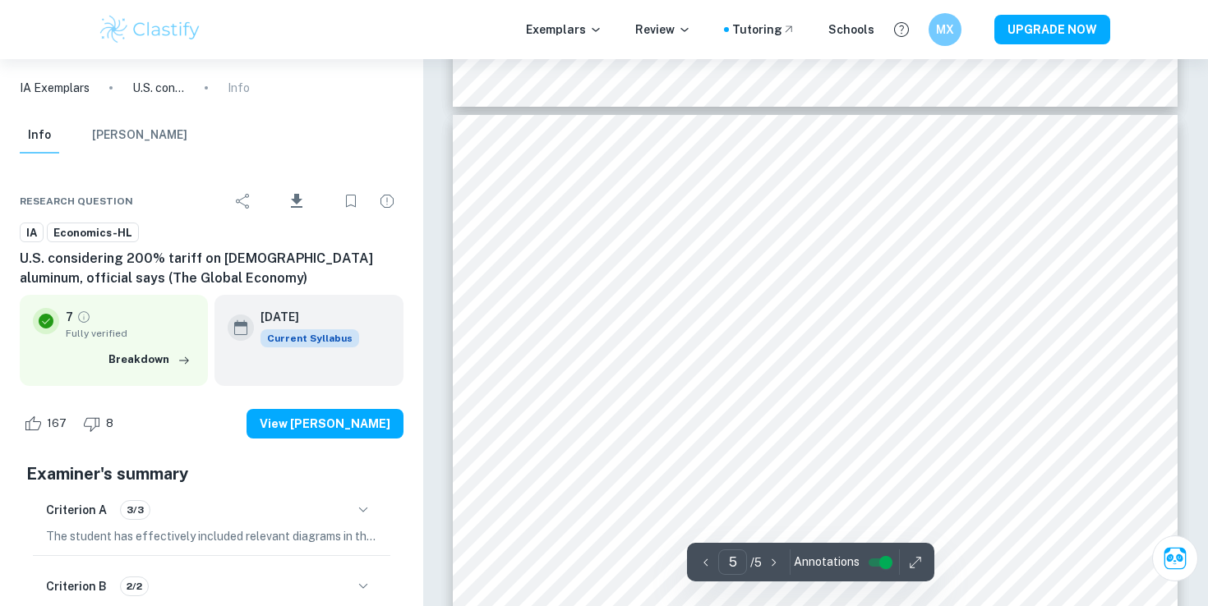
type input "4"
